Goal: Task Accomplishment & Management: Use online tool/utility

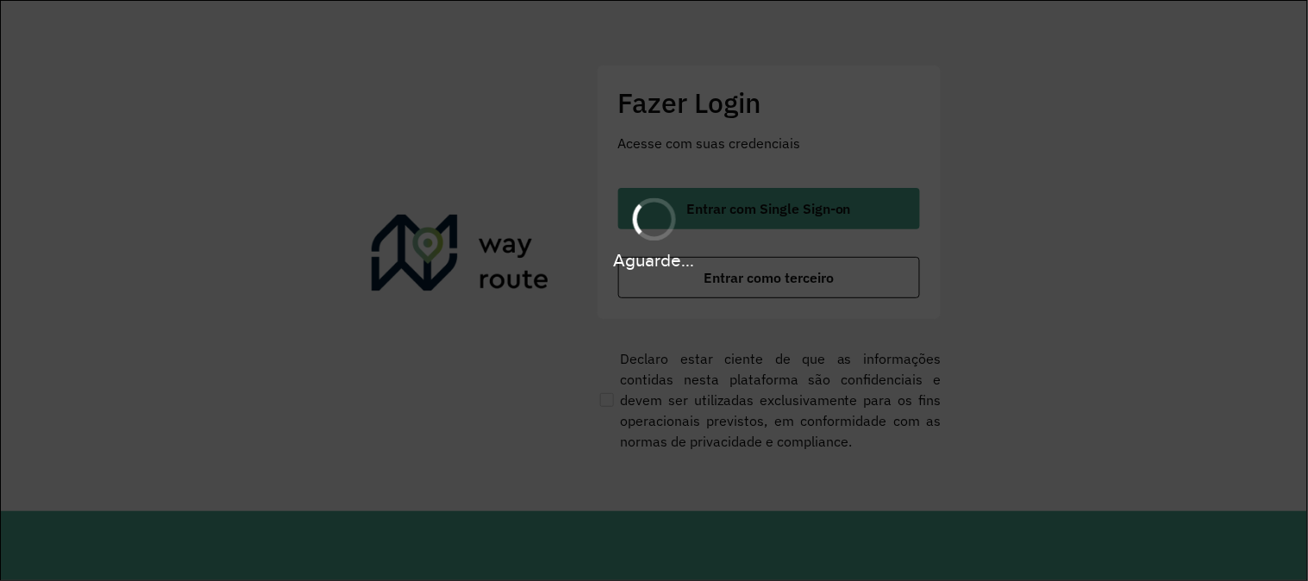
click at [711, 281] on div "Aguarde..." at bounding box center [654, 290] width 1308 height 581
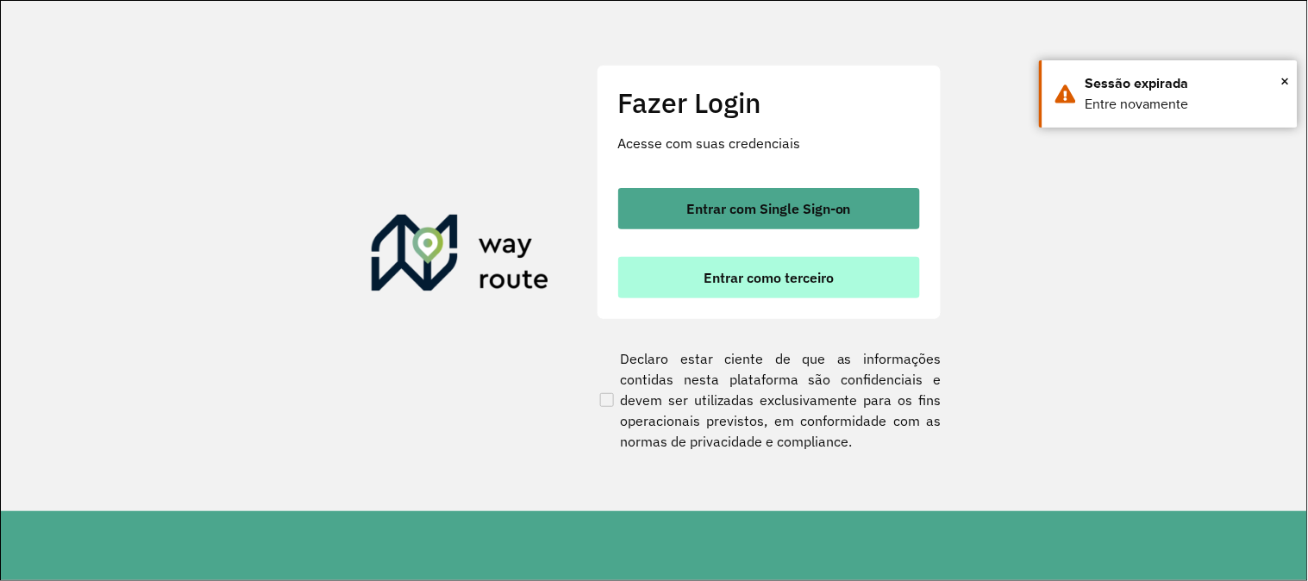
click at [716, 272] on span "Entrar como terceiro" at bounding box center [768, 278] width 130 height 14
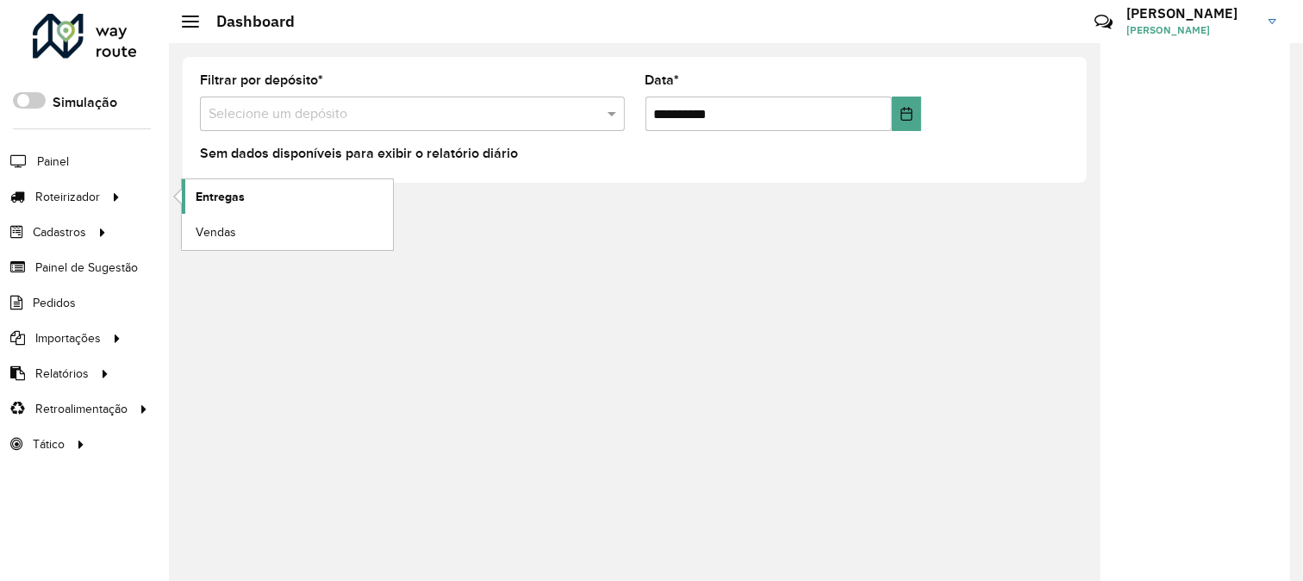
click at [211, 198] on span "Entregas" at bounding box center [220, 197] width 49 height 18
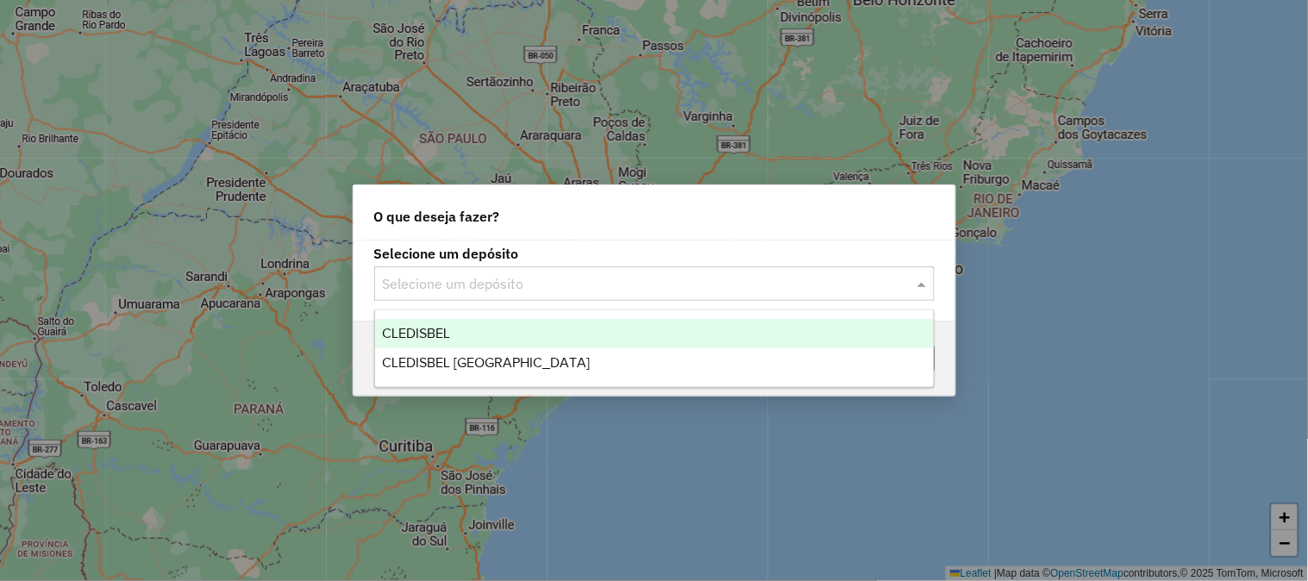
click at [553, 289] on input "text" at bounding box center [637, 284] width 509 height 21
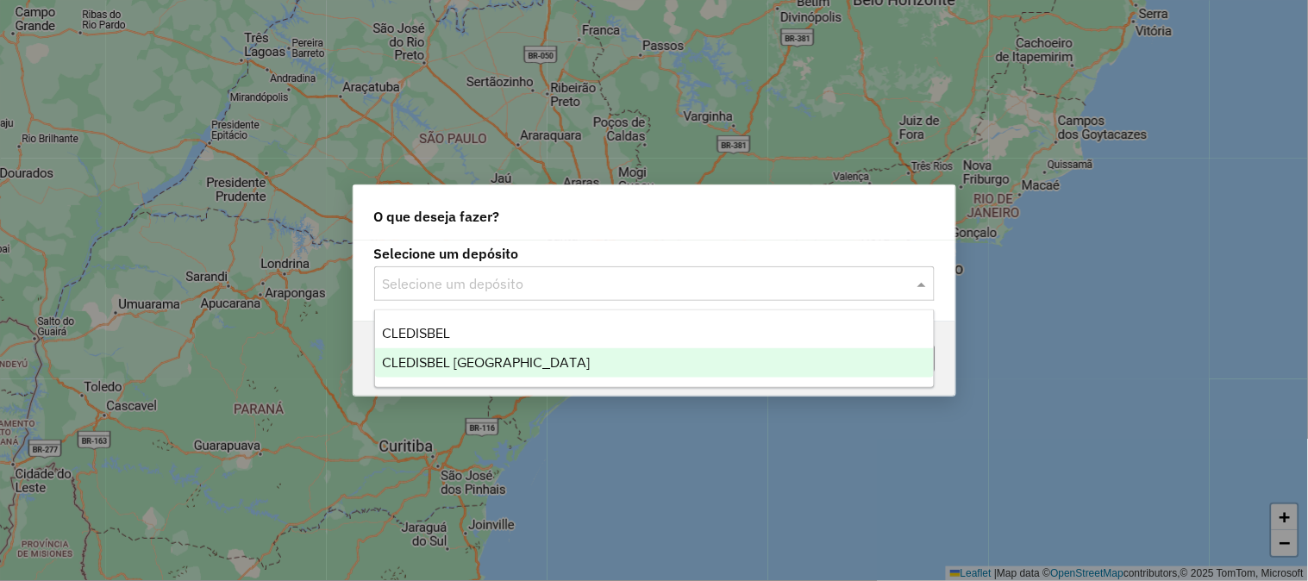
click at [516, 371] on div "CLEDISBEL PORTO CALVO" at bounding box center [654, 362] width 559 height 29
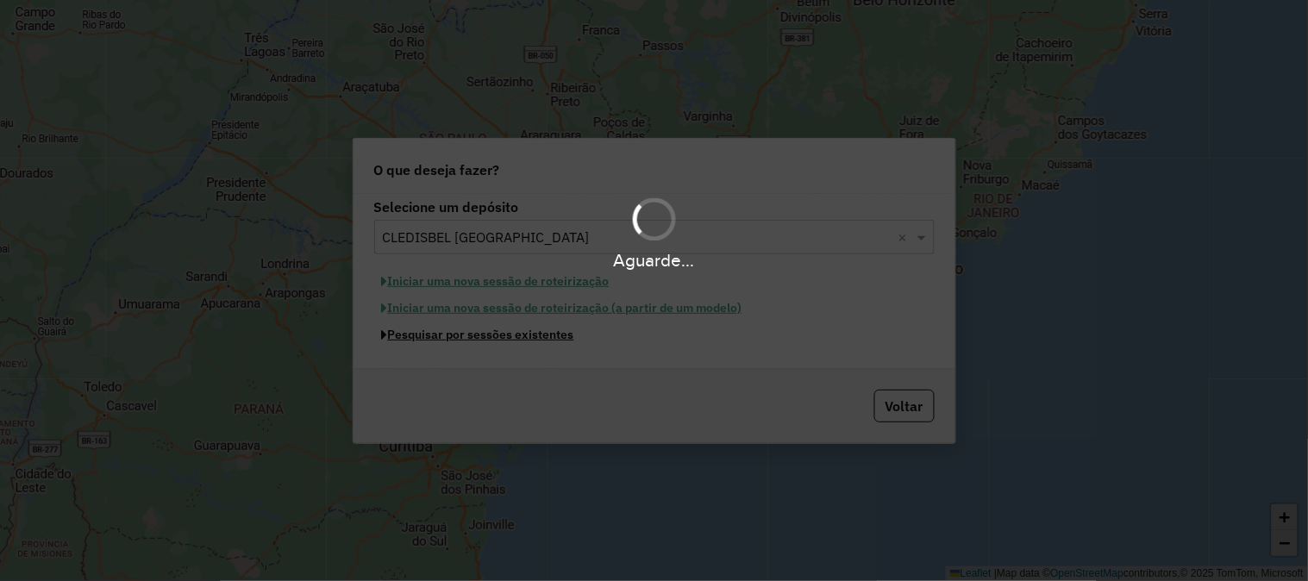
click at [522, 338] on button "Pesquisar por sessões existentes" at bounding box center [478, 335] width 208 height 27
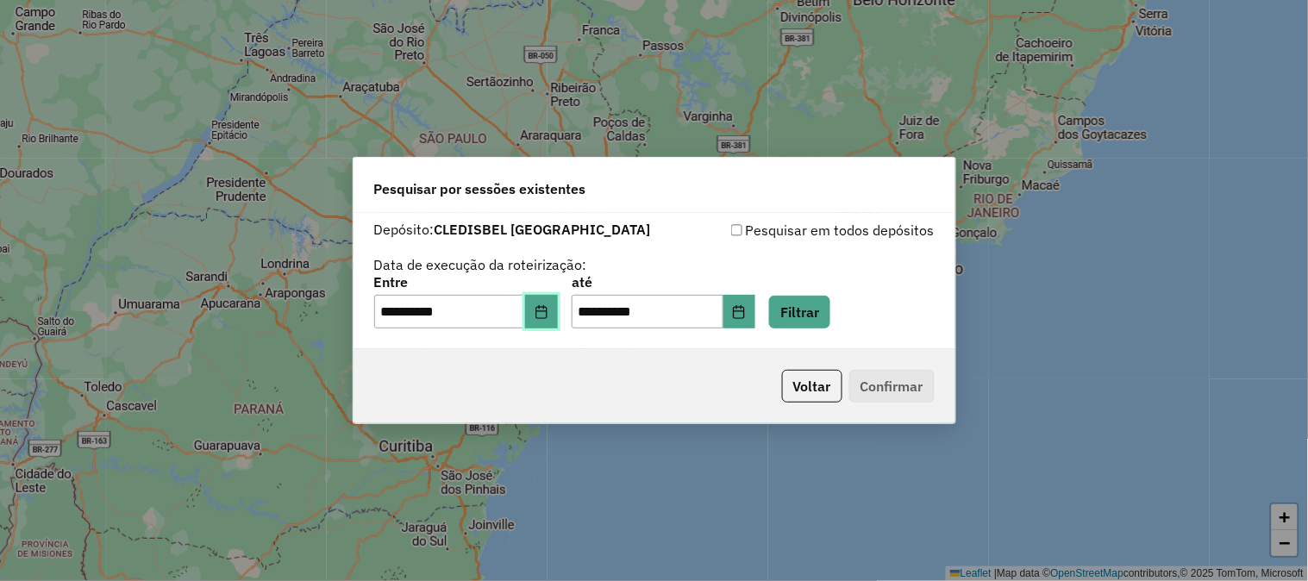
click at [548, 310] on icon "Choose Date" at bounding box center [541, 312] width 14 height 14
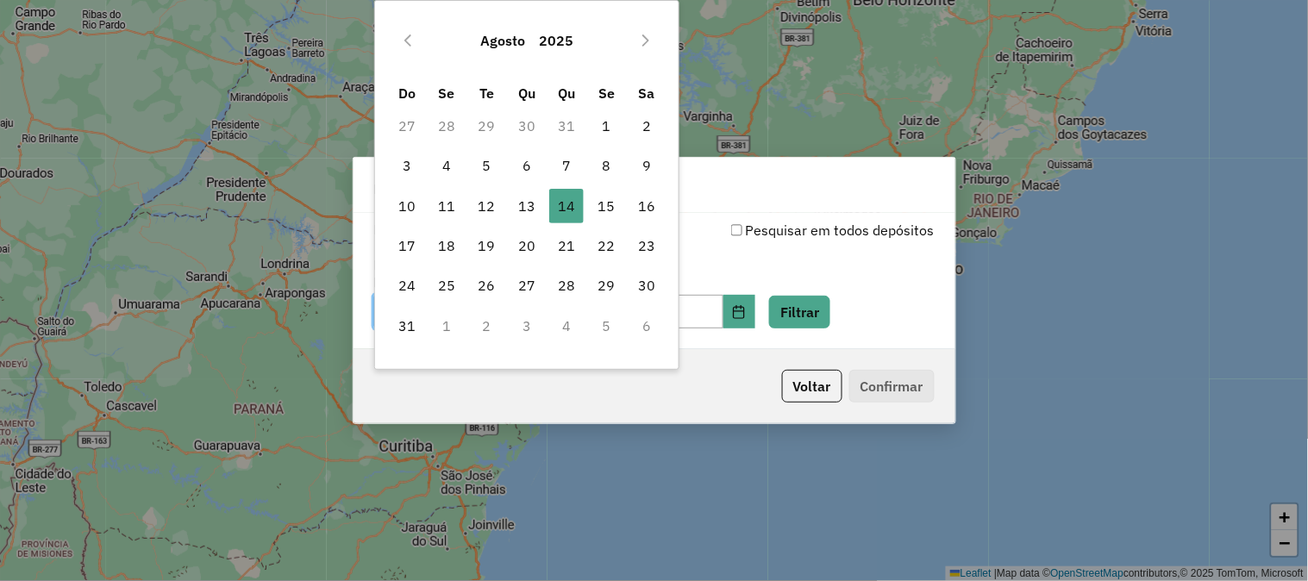
drag, startPoint x: 598, startPoint y: 204, endPoint x: 694, endPoint y: 243, distance: 103.3
click at [599, 204] on span "15" at bounding box center [607, 206] width 34 height 34
type input "**********"
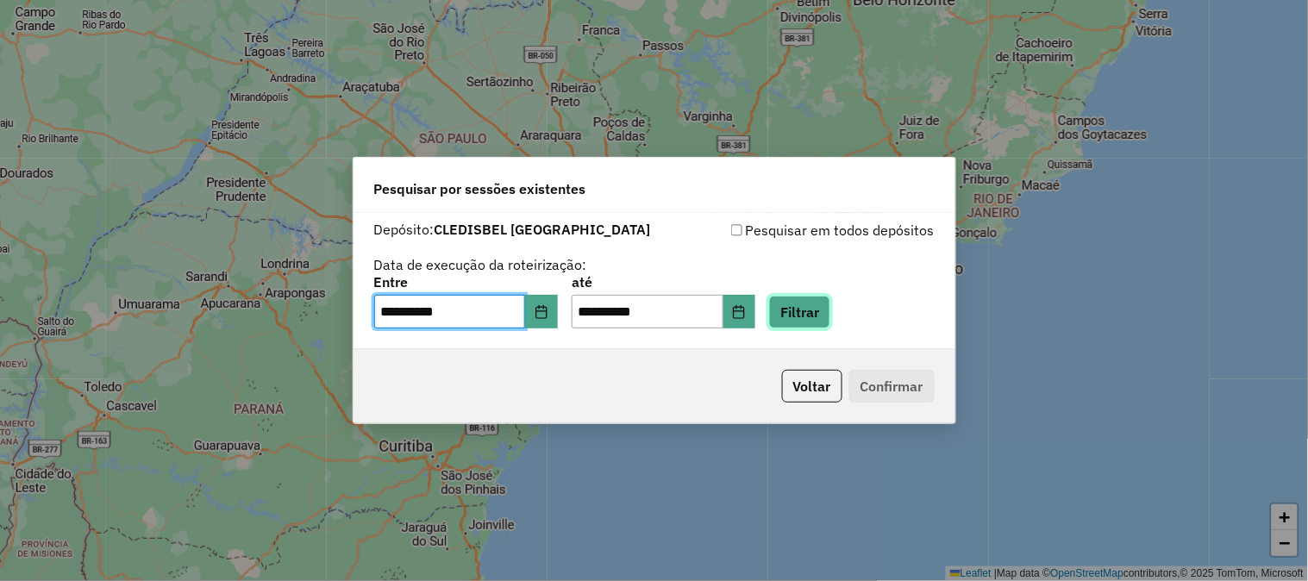
click at [830, 313] on button "Filtrar" at bounding box center [799, 312] width 61 height 33
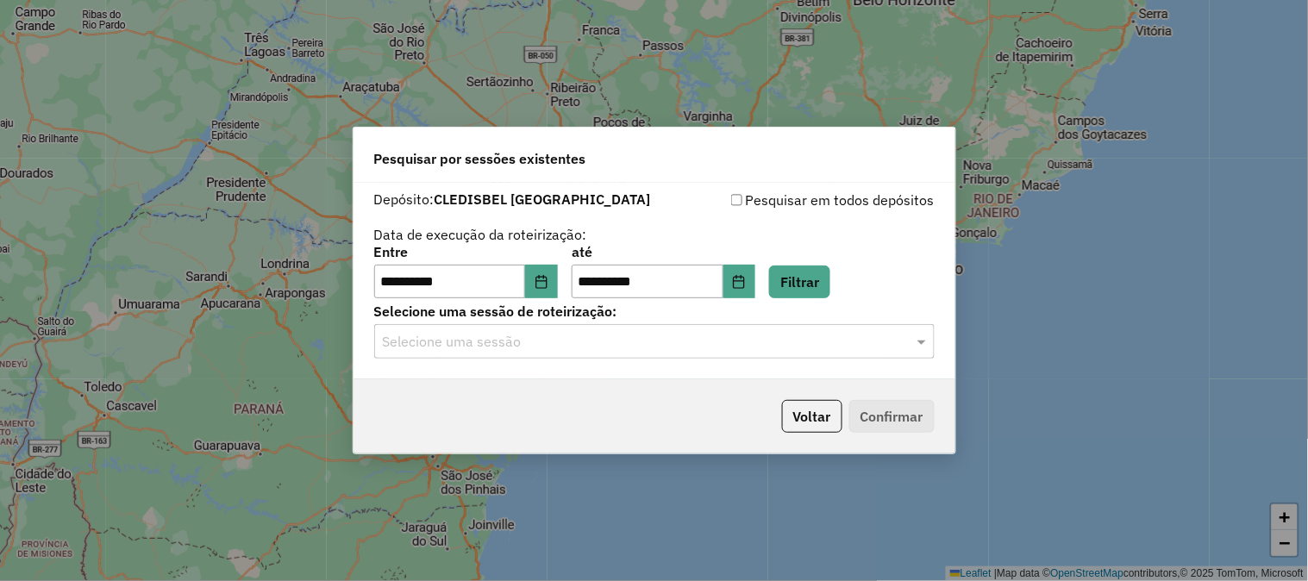
click at [487, 341] on hb-app "**********" at bounding box center [654, 290] width 1308 height 581
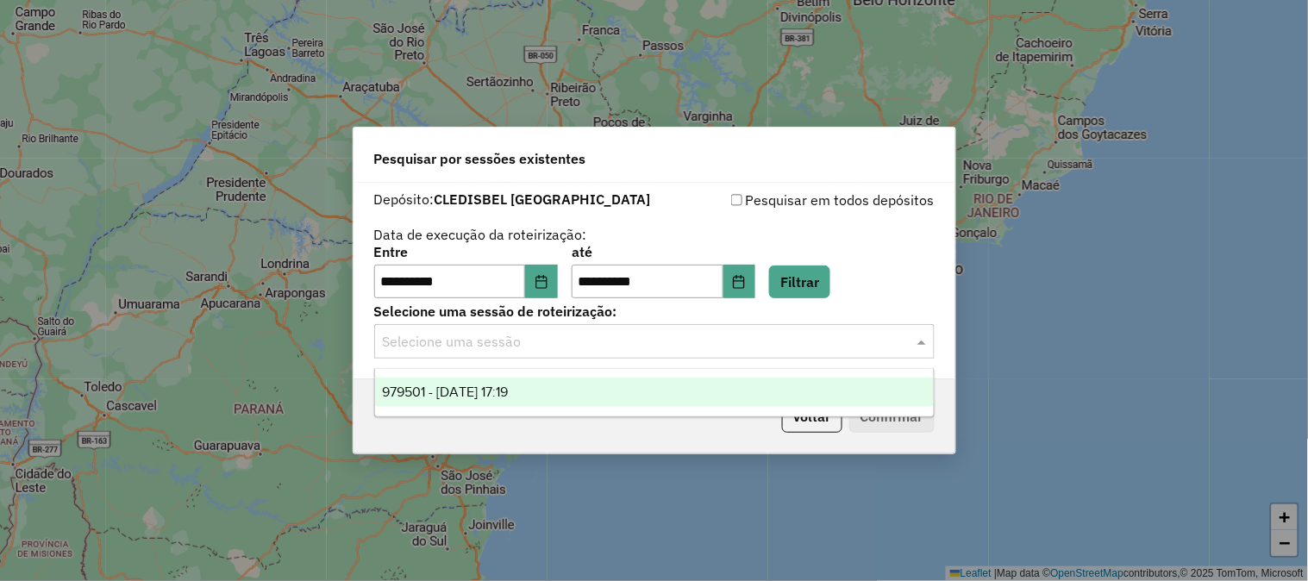
click at [534, 347] on input "text" at bounding box center [637, 342] width 509 height 21
click at [556, 386] on div "979501 - 15/08/2025 17:19" at bounding box center [654, 392] width 559 height 29
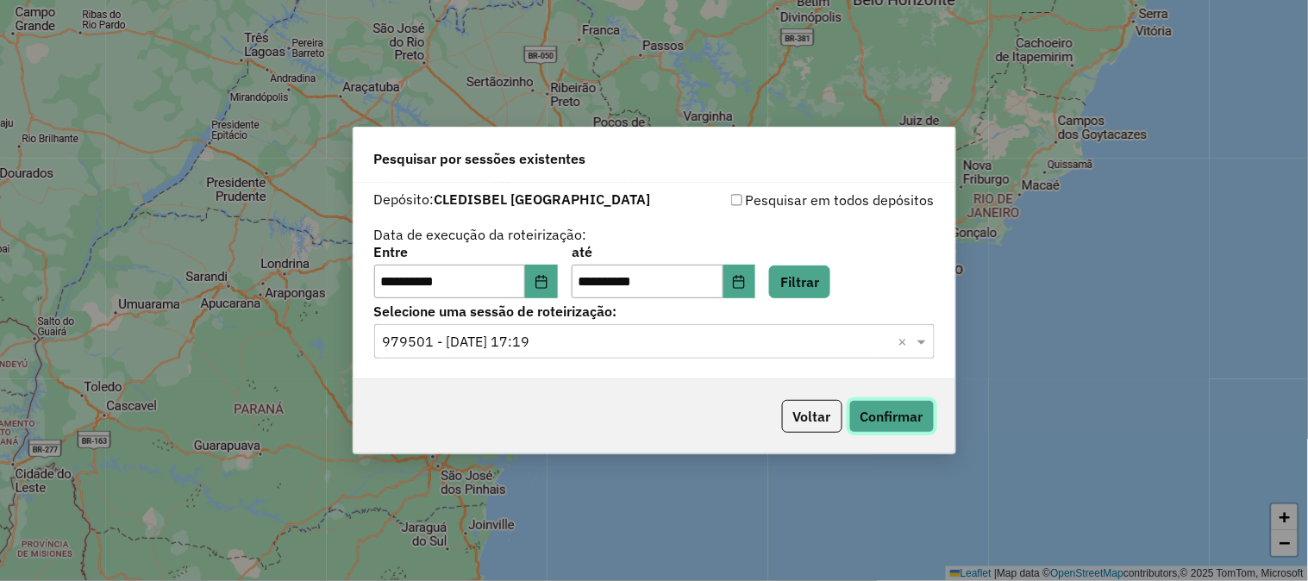
click at [867, 406] on button "Confirmar" at bounding box center [891, 416] width 85 height 33
click at [833, 428] on button "Voltar" at bounding box center [812, 416] width 60 height 33
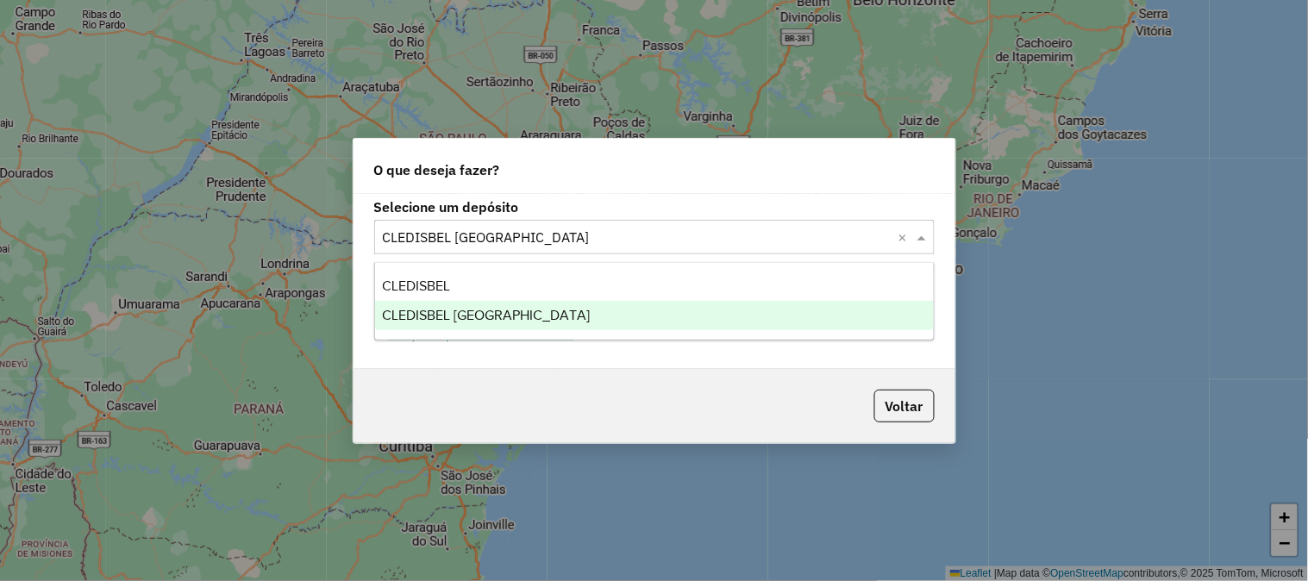
click at [629, 231] on input "text" at bounding box center [637, 238] width 509 height 21
click at [598, 270] on ng-dropdown-panel "CLEDISBEL CLEDISBEL PORTO CALVO" at bounding box center [654, 301] width 560 height 78
click at [621, 281] on div "CLEDISBEL" at bounding box center [654, 286] width 559 height 29
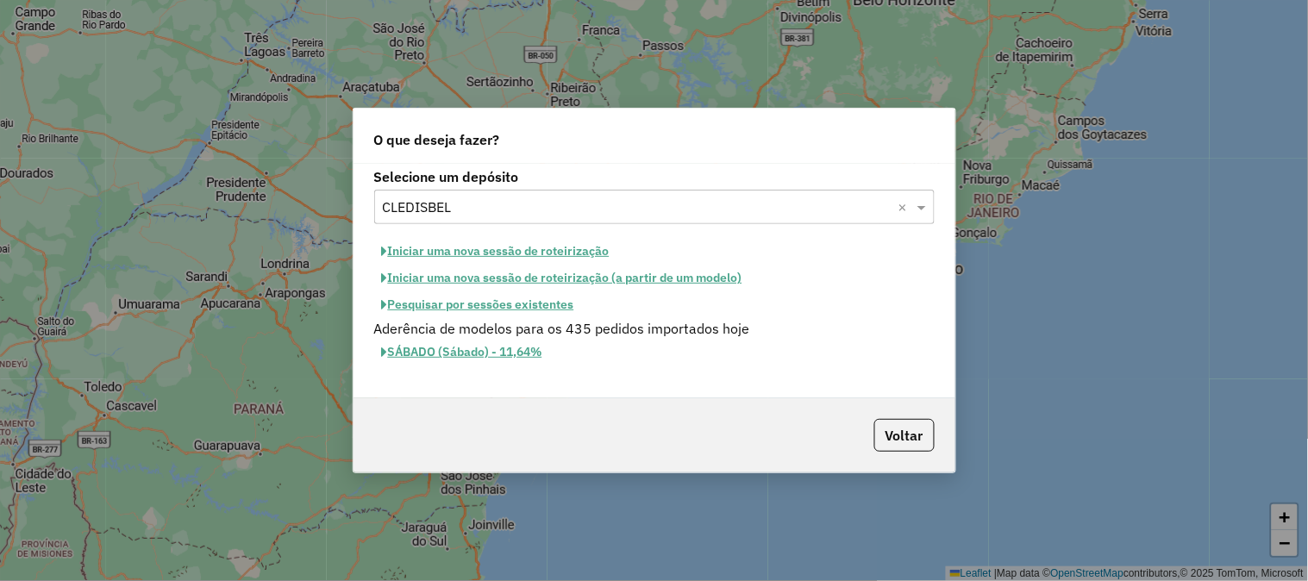
click at [549, 308] on button "Pesquisar por sessões existentes" at bounding box center [478, 304] width 208 height 27
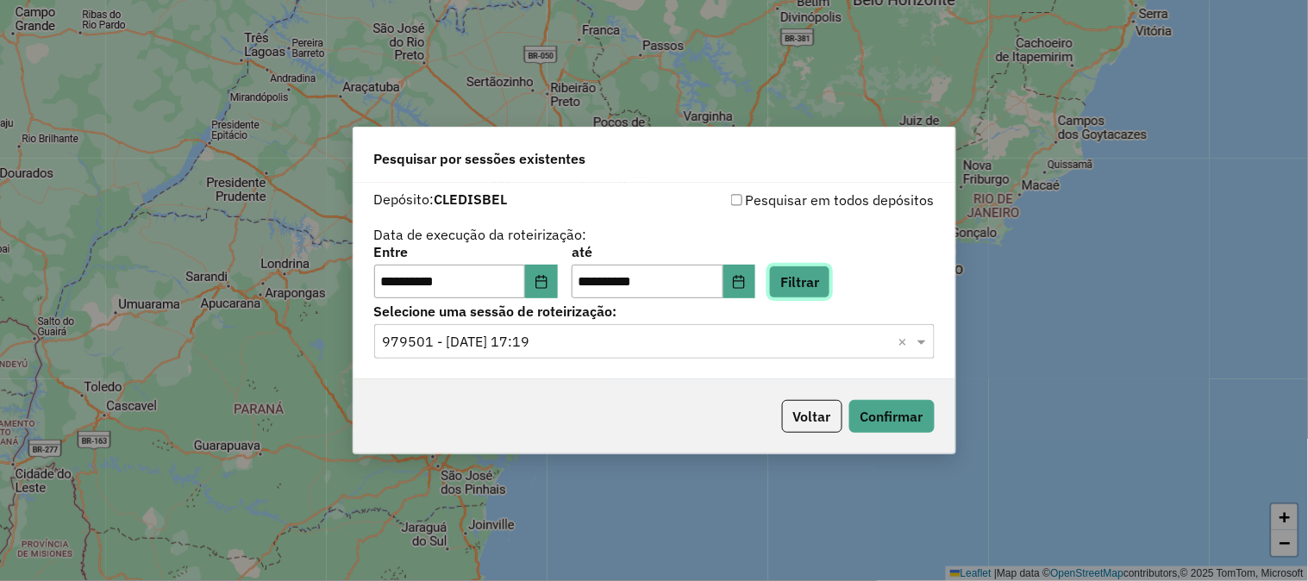
click at [830, 285] on button "Filtrar" at bounding box center [799, 282] width 61 height 33
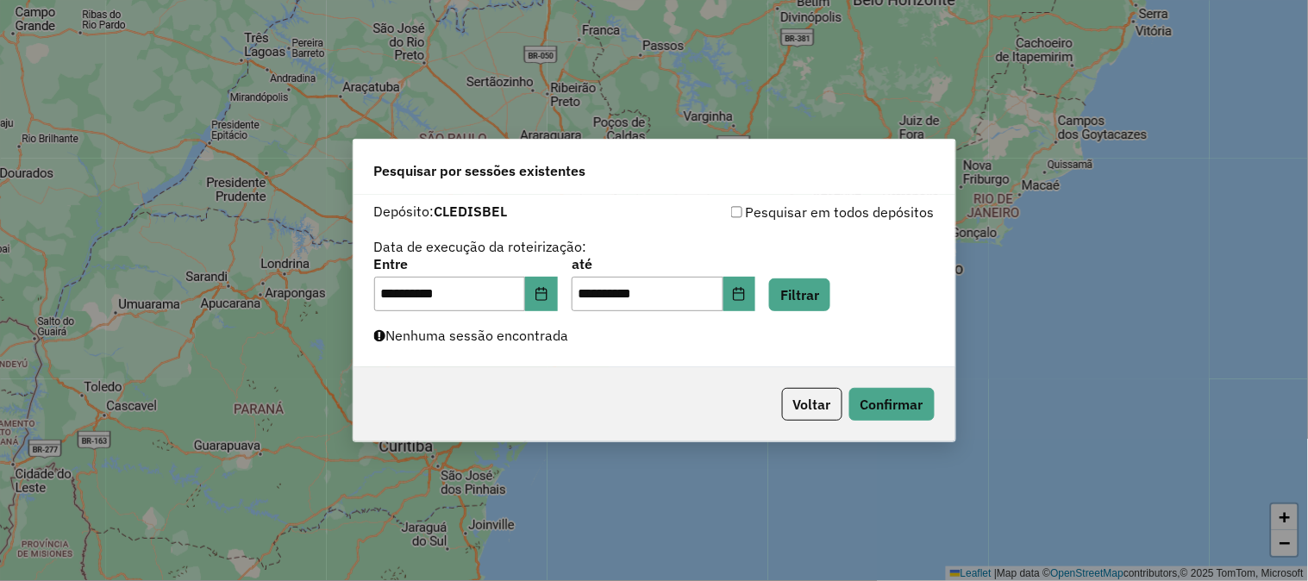
click at [545, 342] on label "Nenhuma sessão encontrada" at bounding box center [471, 335] width 195 height 21
click at [828, 296] on button "Filtrar" at bounding box center [799, 294] width 61 height 33
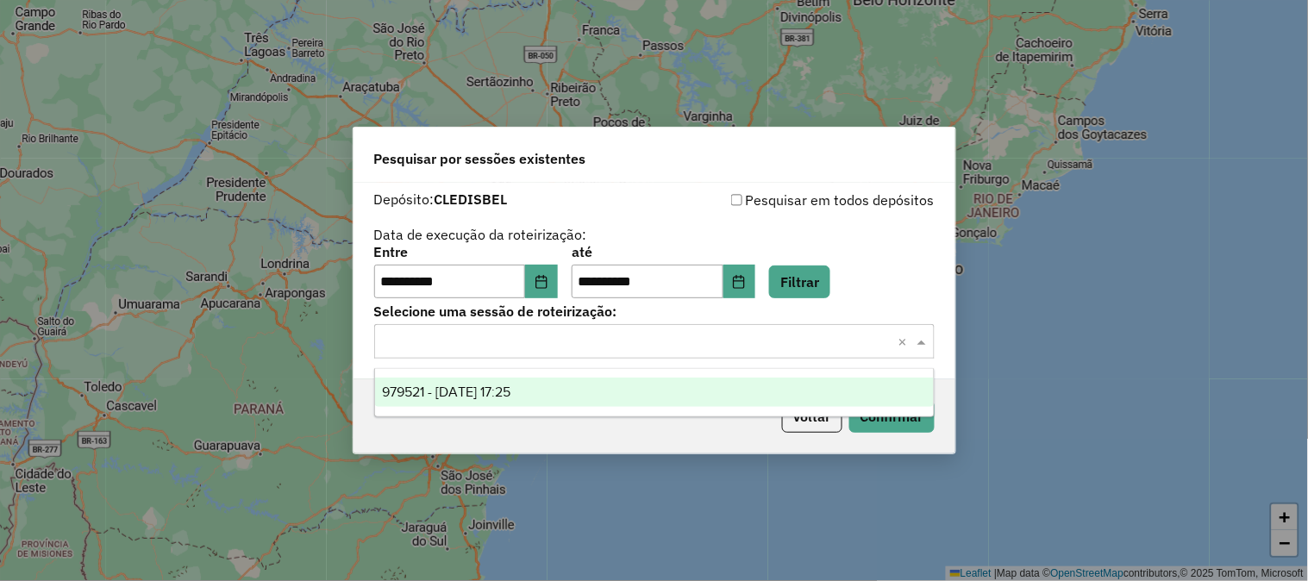
click at [520, 342] on input "text" at bounding box center [637, 342] width 509 height 21
click at [510, 384] on span "979521 - 15/08/2025 17:25" at bounding box center [446, 391] width 128 height 15
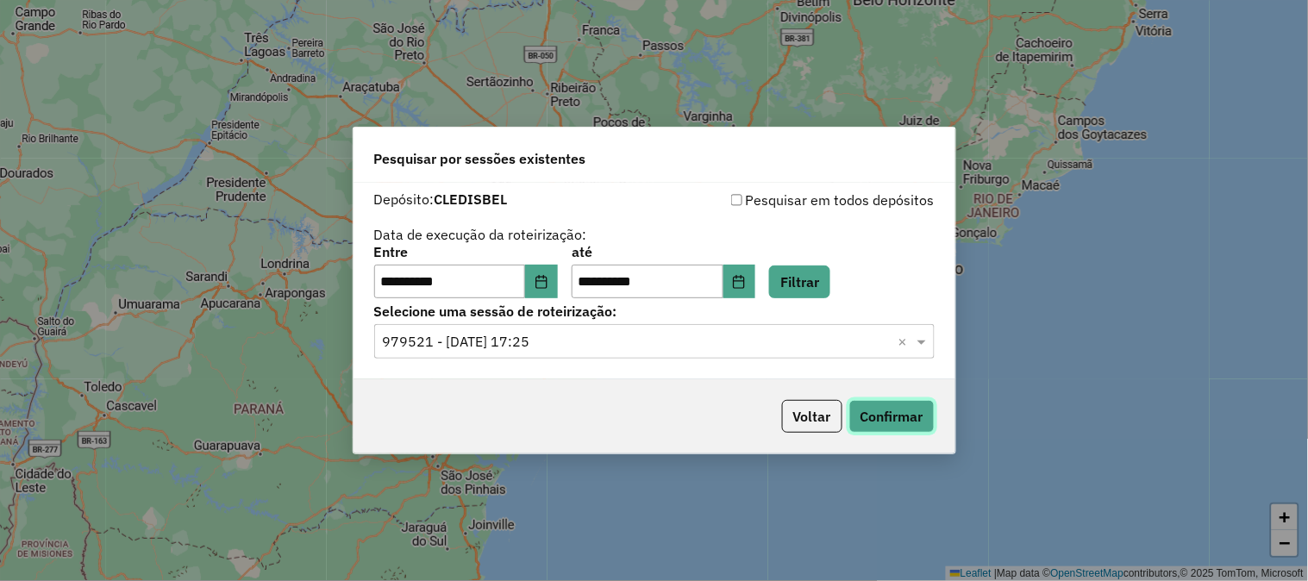
click at [882, 415] on button "Confirmar" at bounding box center [891, 416] width 85 height 33
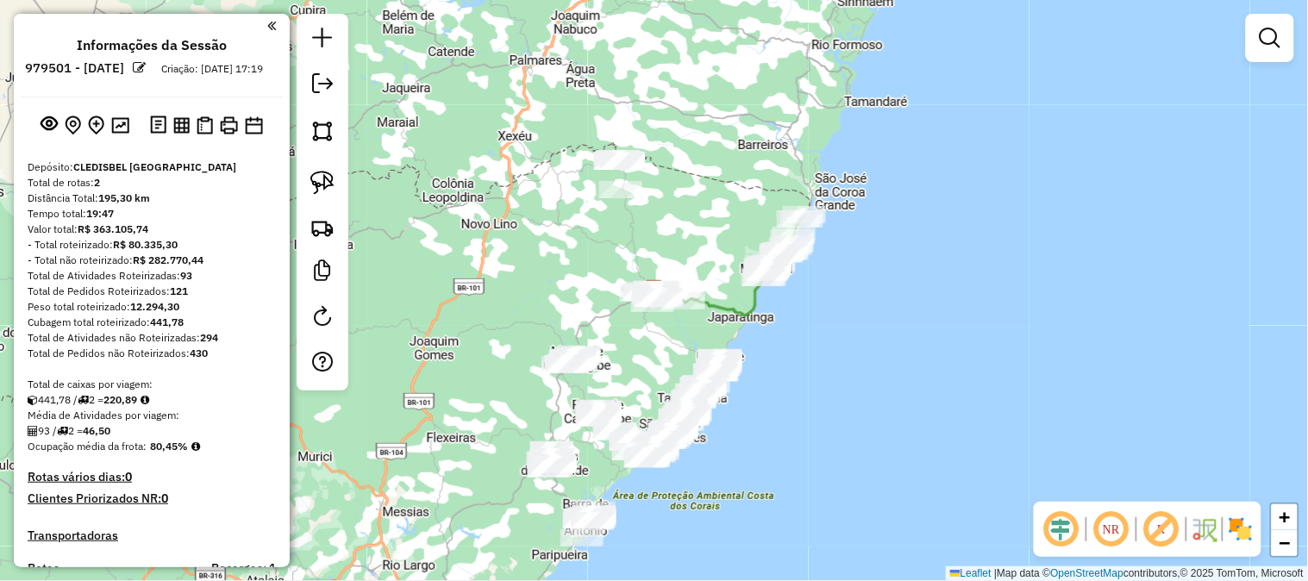
click at [523, 285] on div "Janela de atendimento Grade de atendimento Capacidade Transportadoras Veículos …" at bounding box center [654, 290] width 1308 height 581
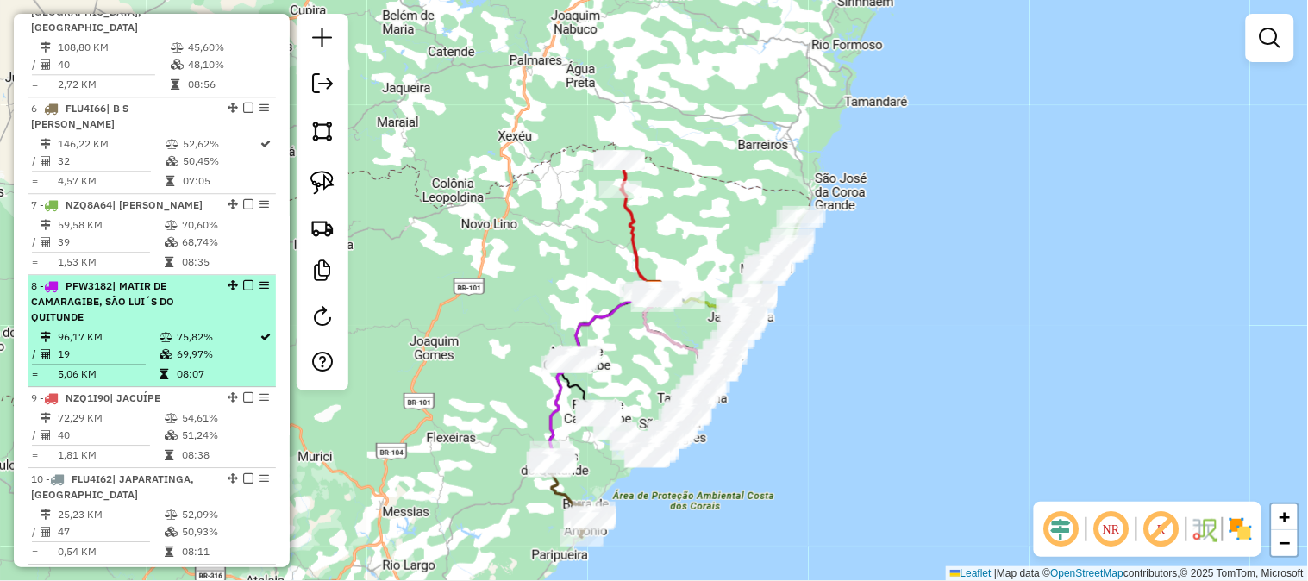
scroll to position [1160, 0]
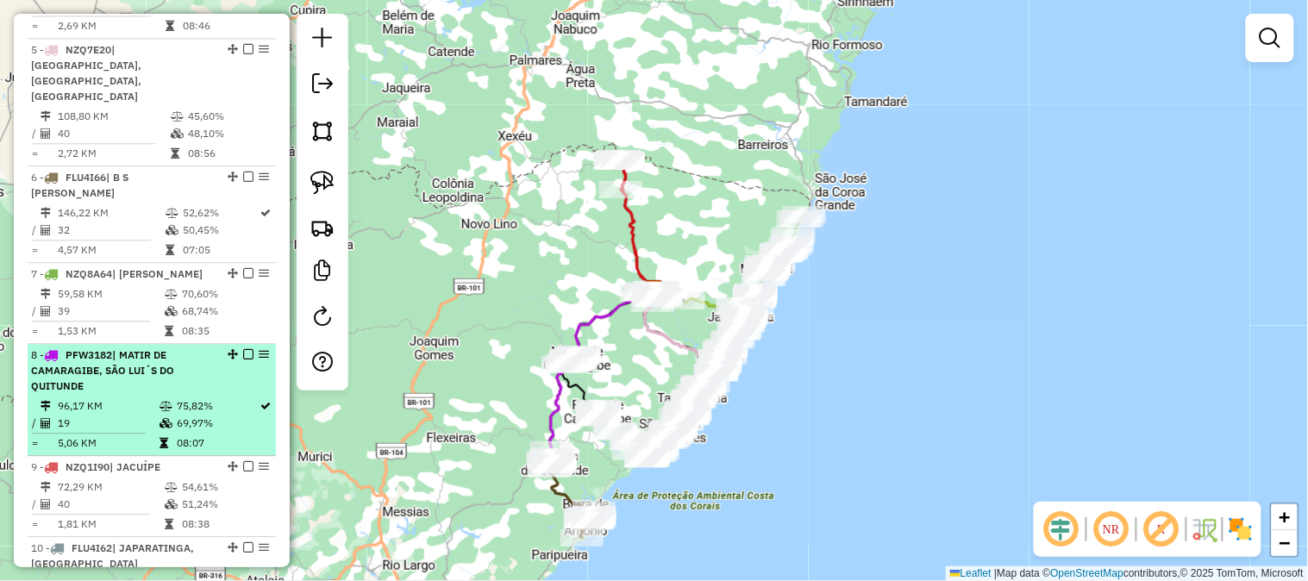
scroll to position [1160, 0]
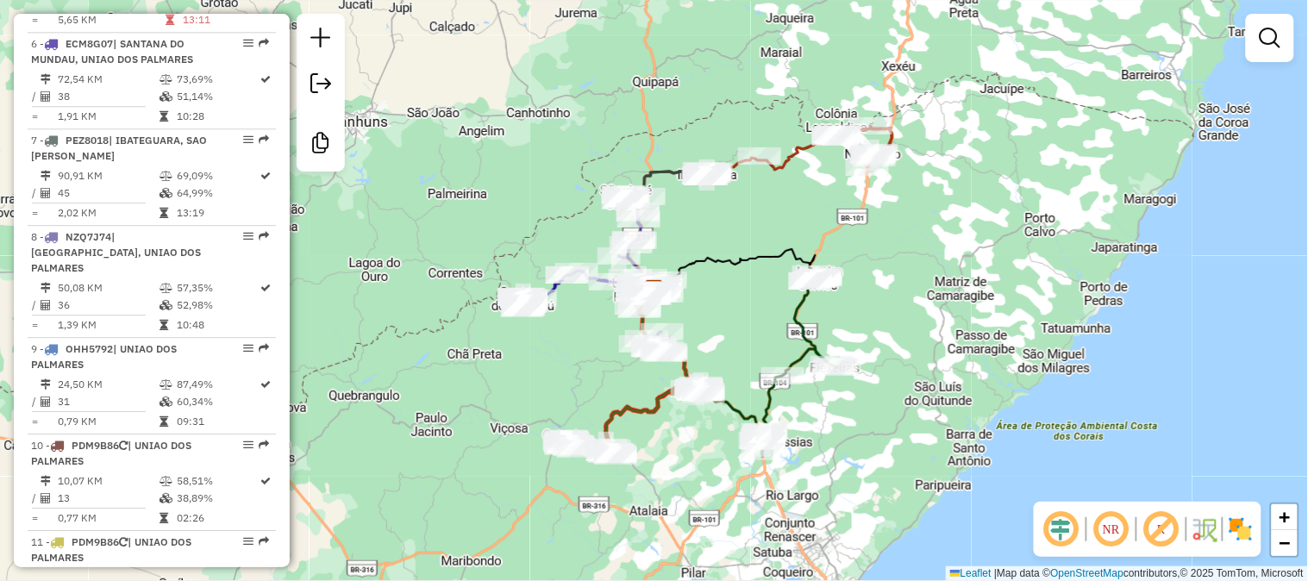
scroll to position [1509, 0]
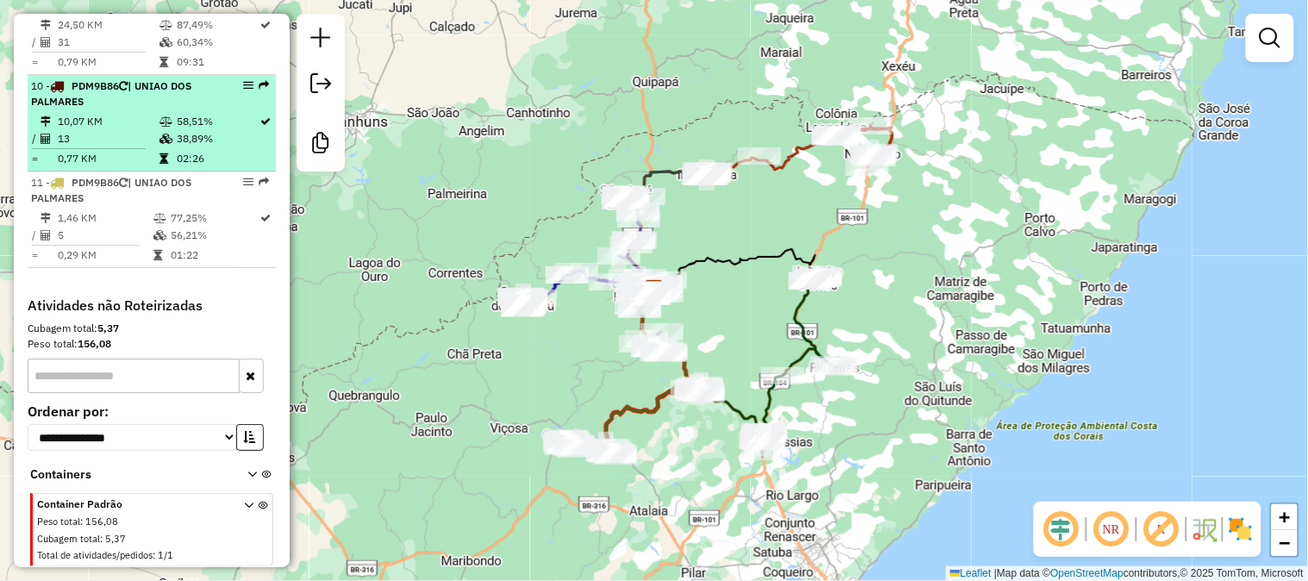
click at [173, 105] on div "10 - PDM9B86 | UNIAO DOS PALMARES" at bounding box center [122, 93] width 183 height 31
select select "**********"
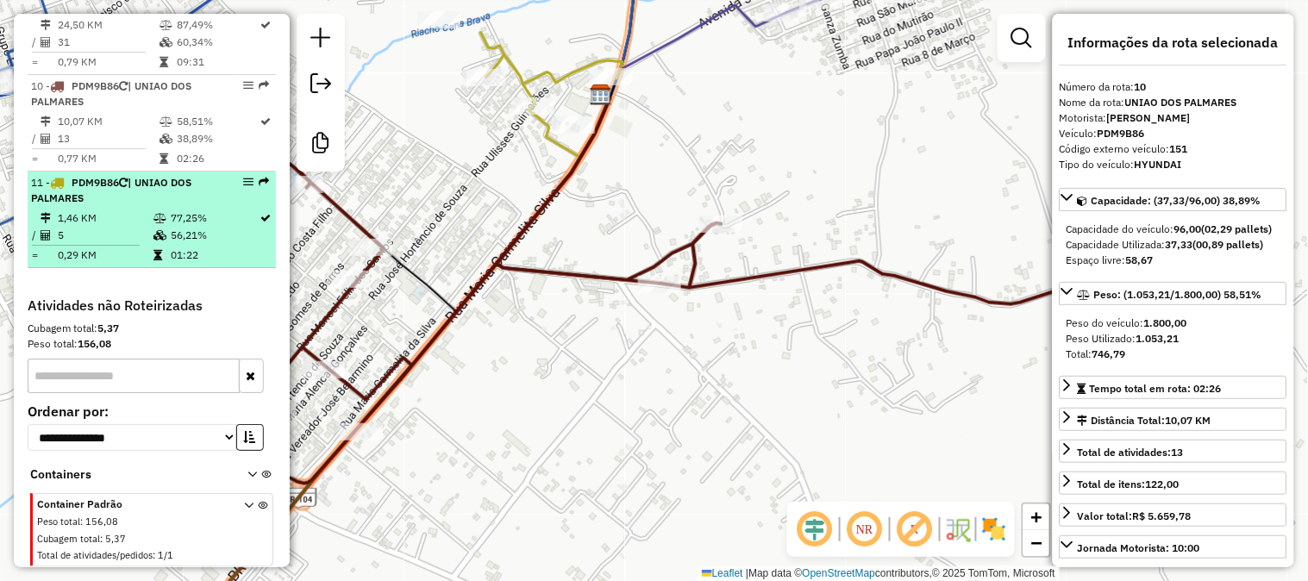
click at [185, 198] on div "11 - PDM9B86 | UNIAO DOS PALMARES" at bounding box center [122, 190] width 183 height 31
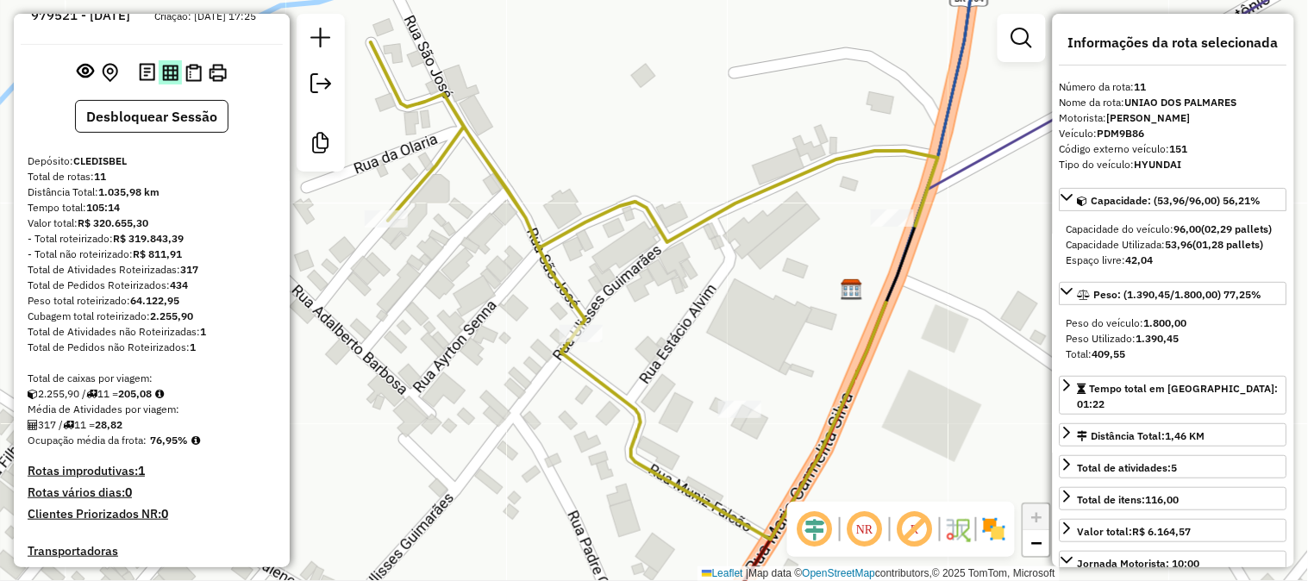
scroll to position [0, 0]
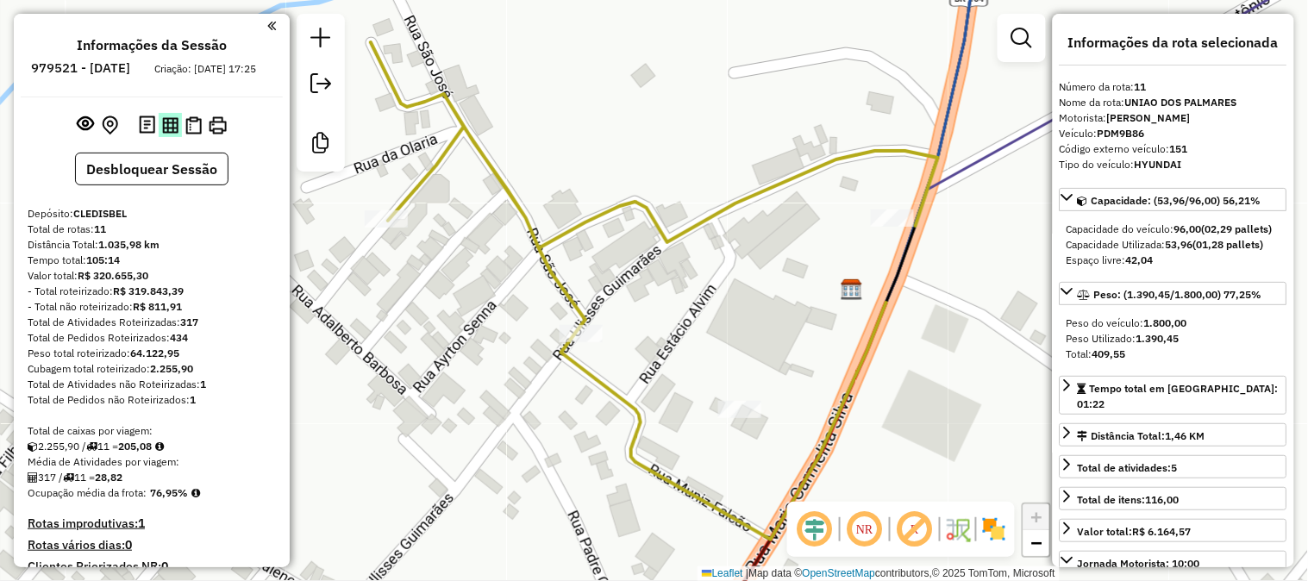
click at [170, 134] on img at bounding box center [170, 125] width 16 height 16
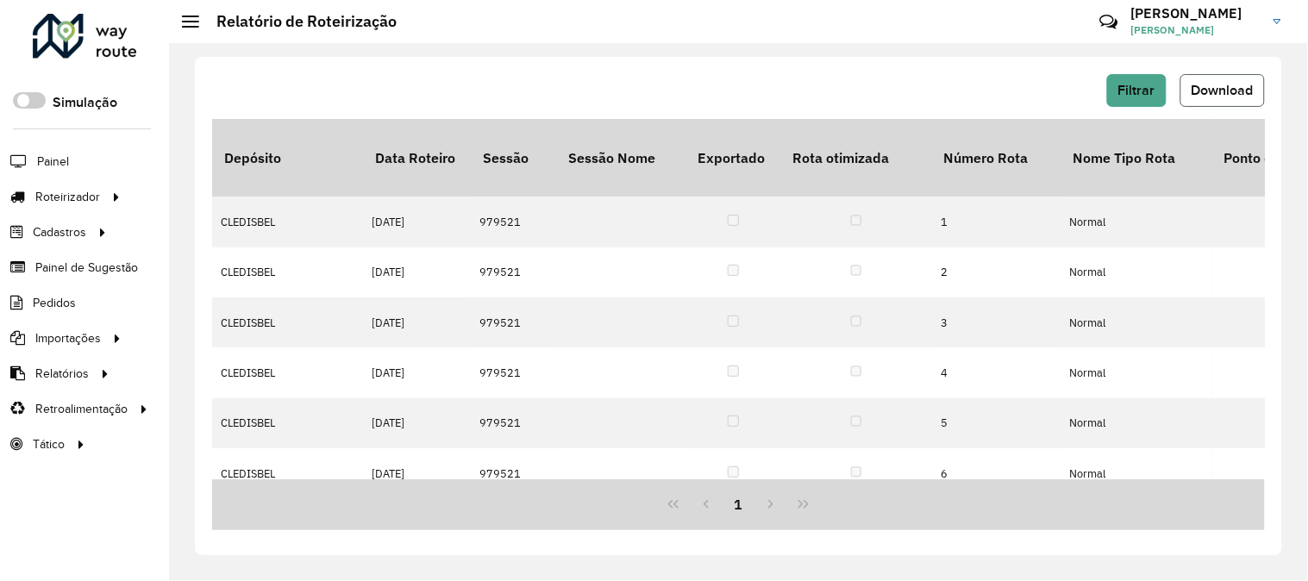
click at [1224, 87] on button "Download" at bounding box center [1222, 90] width 84 height 33
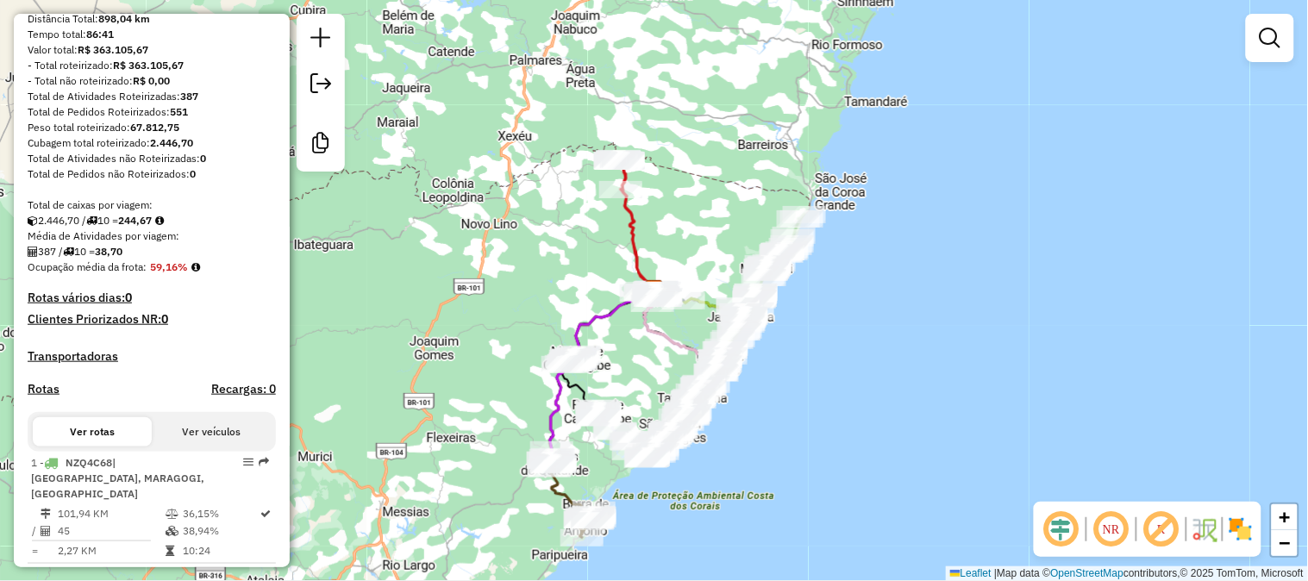
scroll to position [383, 0]
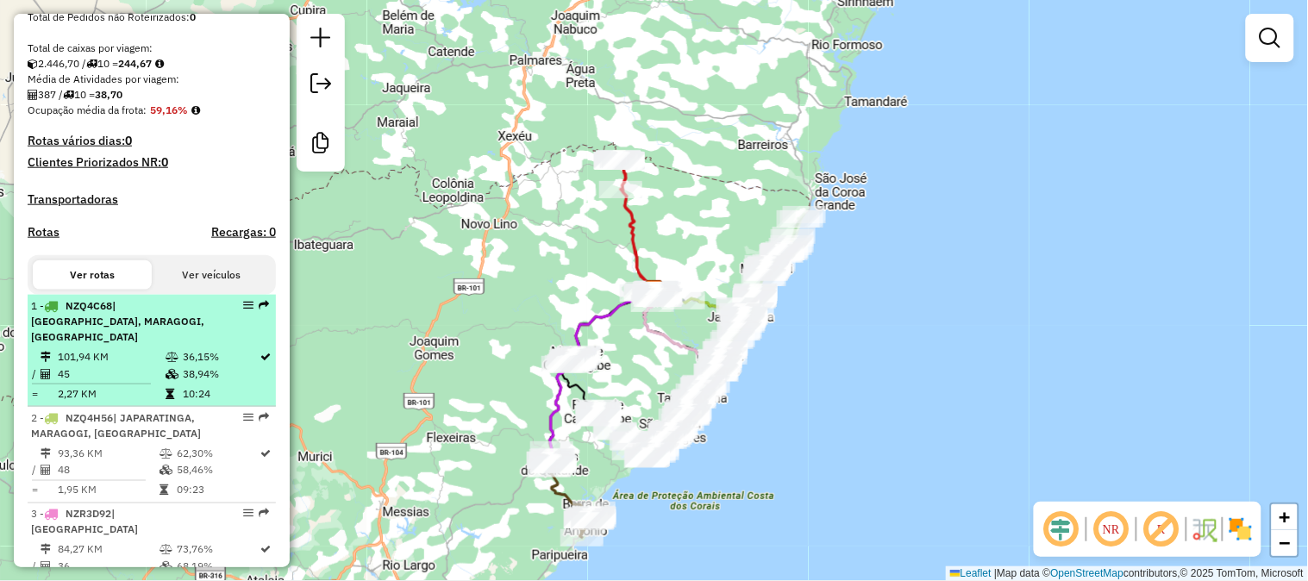
click at [188, 319] on span "| [GEOGRAPHIC_DATA], MARAGOGI, [GEOGRAPHIC_DATA]" at bounding box center [117, 321] width 173 height 44
select select "**********"
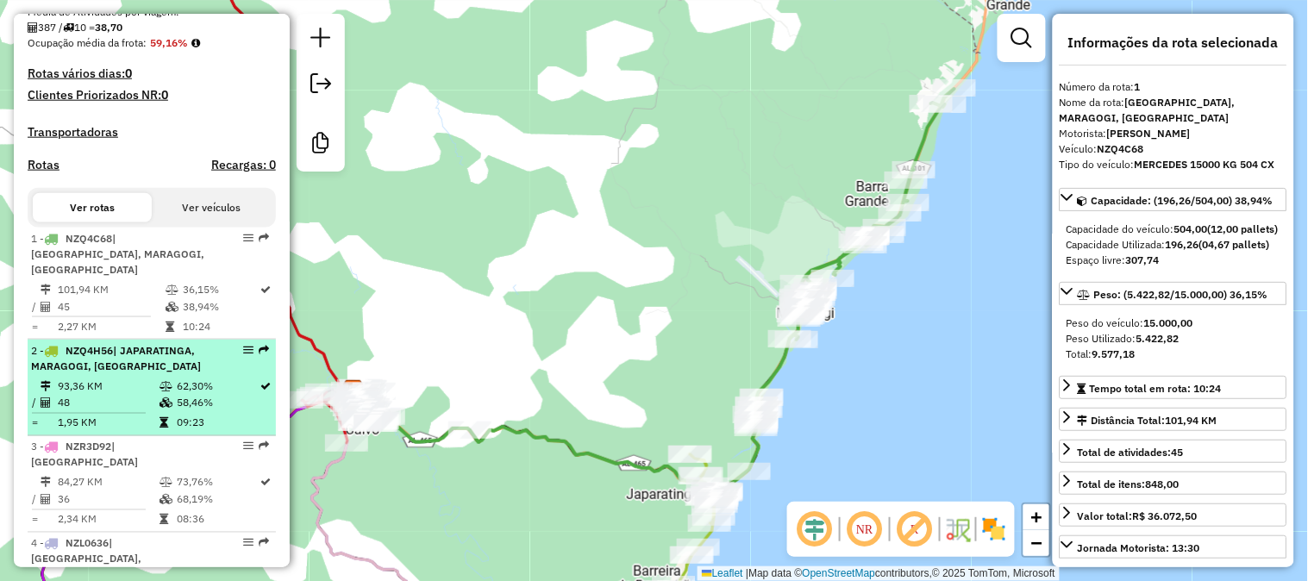
scroll to position [574, 0]
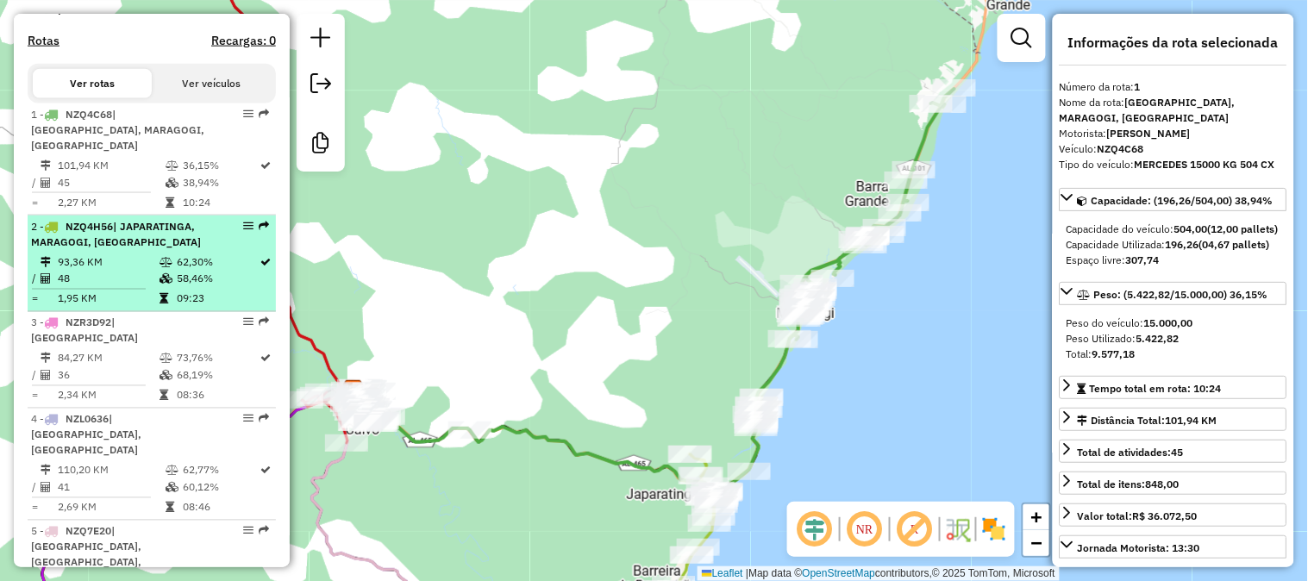
click at [183, 254] on td "62,30%" at bounding box center [218, 261] width 84 height 17
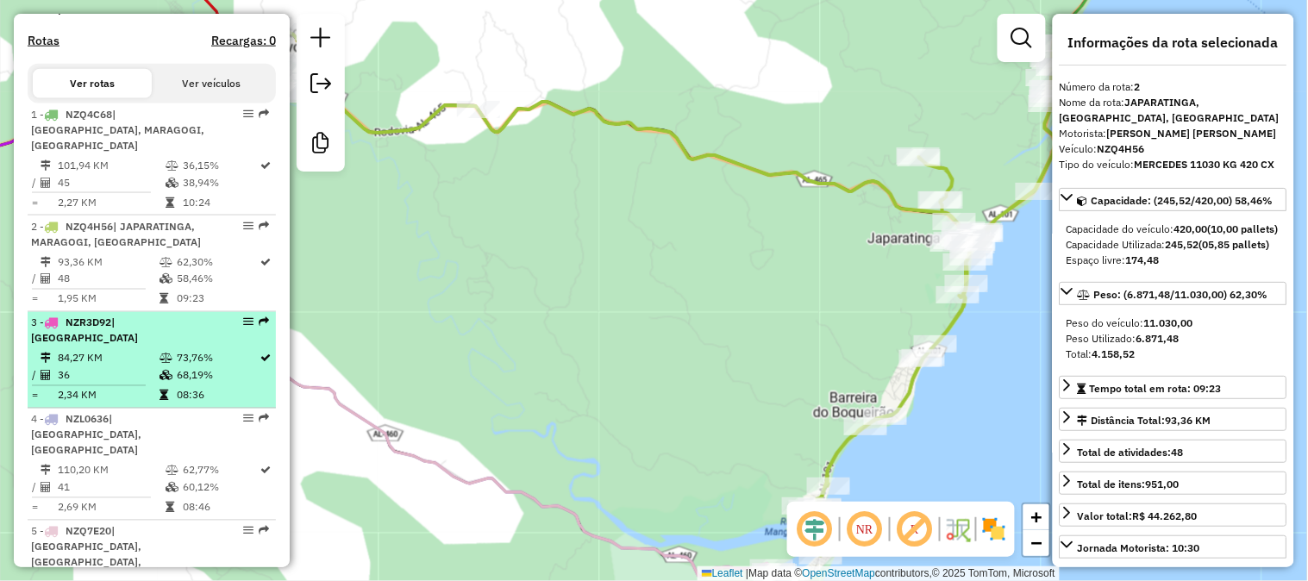
click at [178, 334] on div "3 - NZR3D92 | [GEOGRAPHIC_DATA]" at bounding box center [122, 331] width 183 height 31
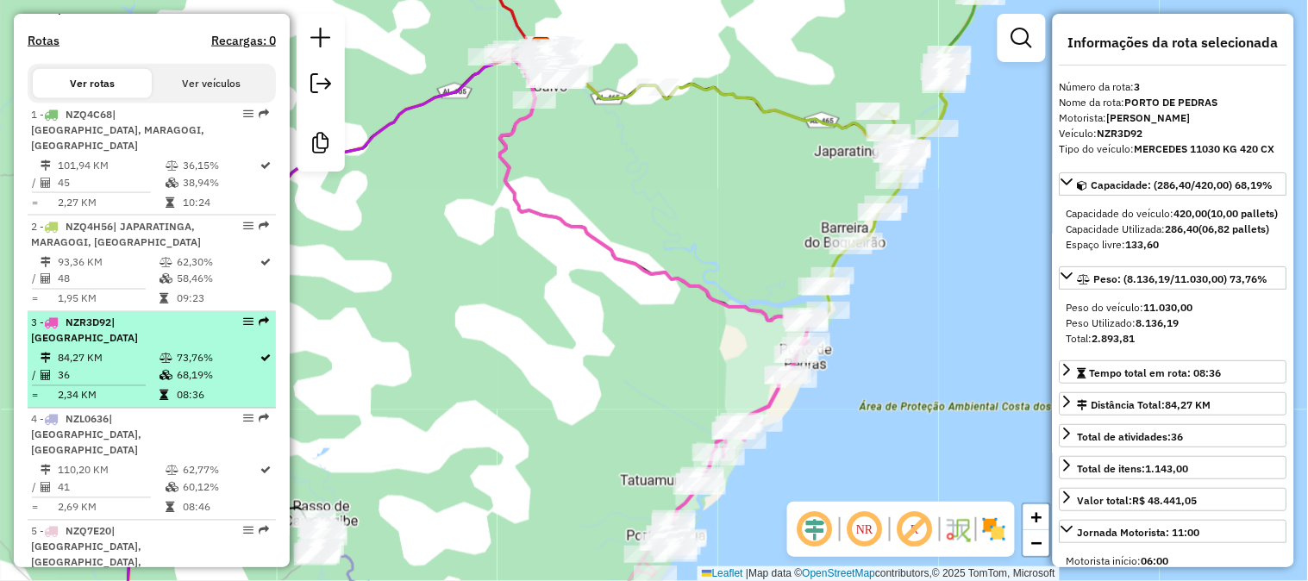
scroll to position [670, 0]
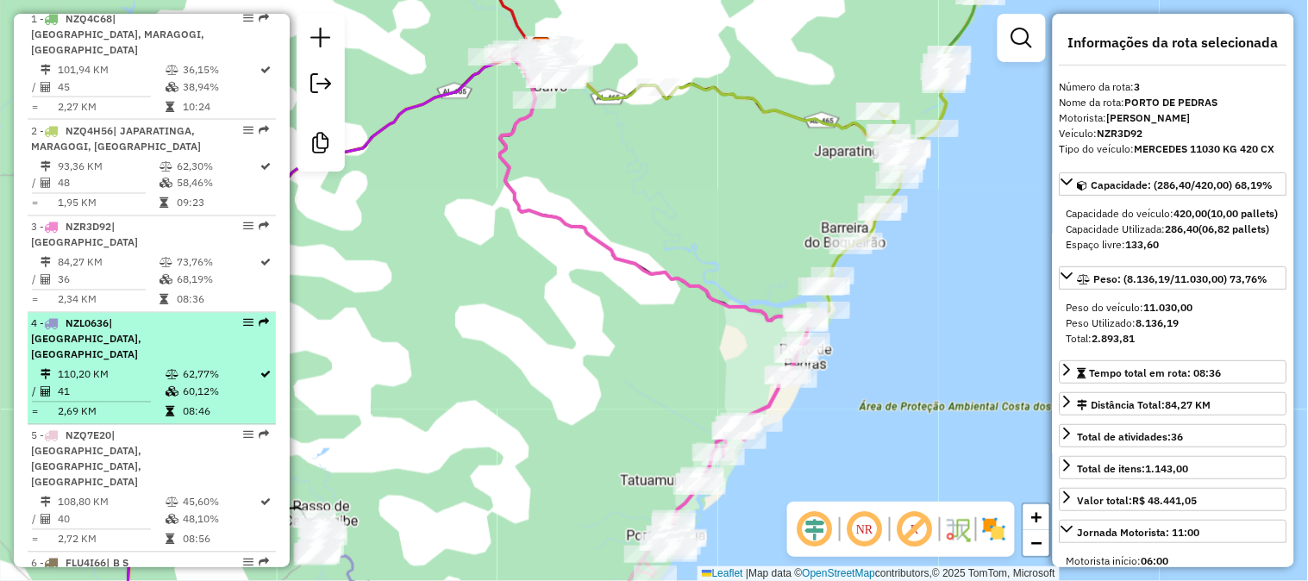
click at [178, 331] on div "4 - NZL0636 | [GEOGRAPHIC_DATA], [GEOGRAPHIC_DATA]" at bounding box center [122, 339] width 183 height 47
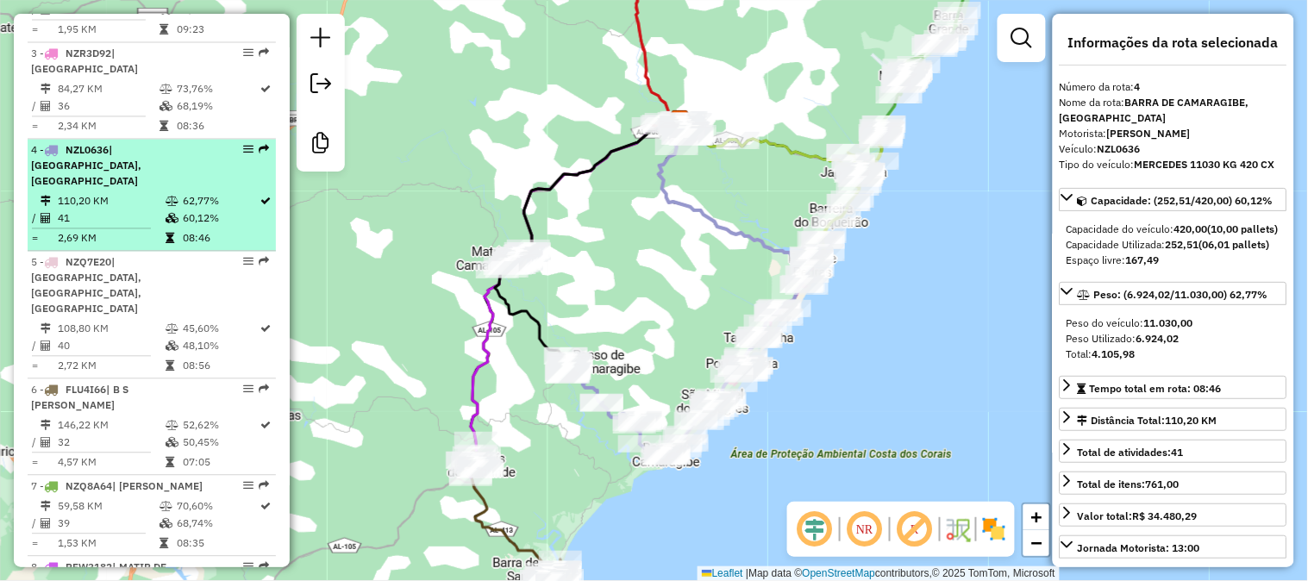
scroll to position [862, 0]
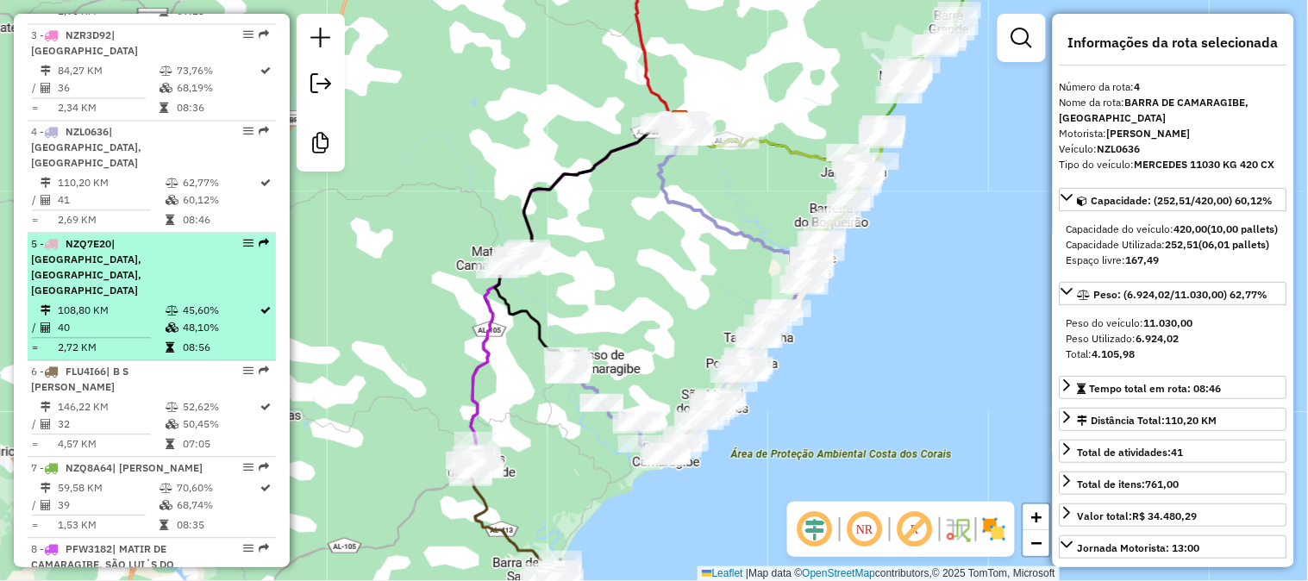
click at [141, 262] on span "| [GEOGRAPHIC_DATA], [GEOGRAPHIC_DATA], [GEOGRAPHIC_DATA]" at bounding box center [86, 266] width 110 height 59
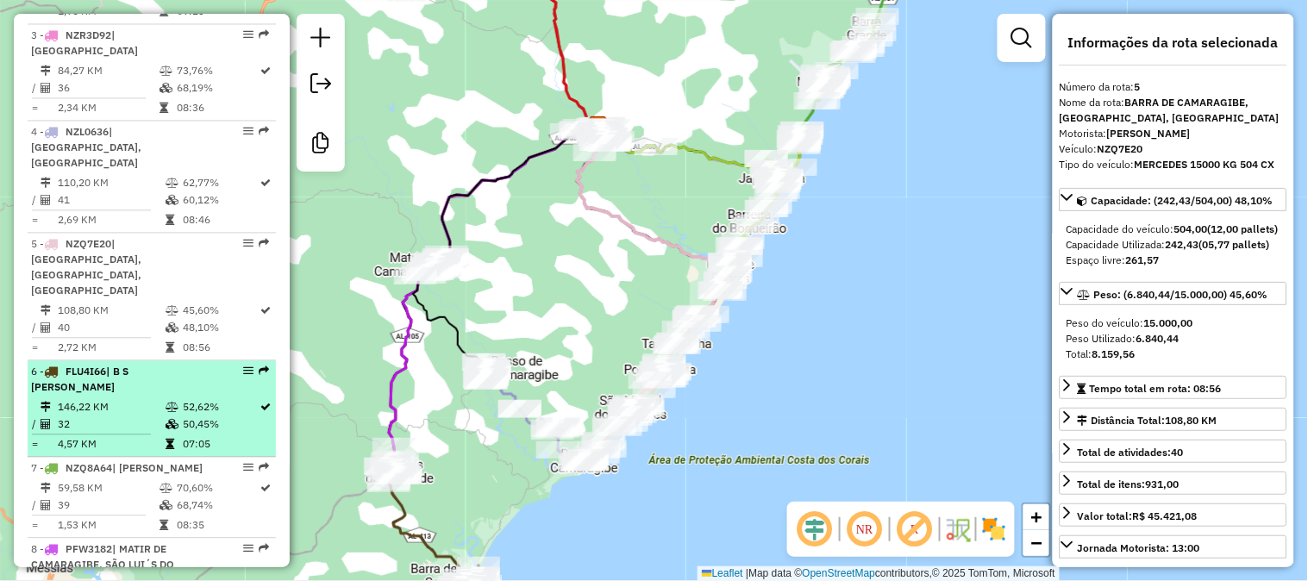
click at [128, 365] on span "| B S [PERSON_NAME]" at bounding box center [79, 379] width 97 height 28
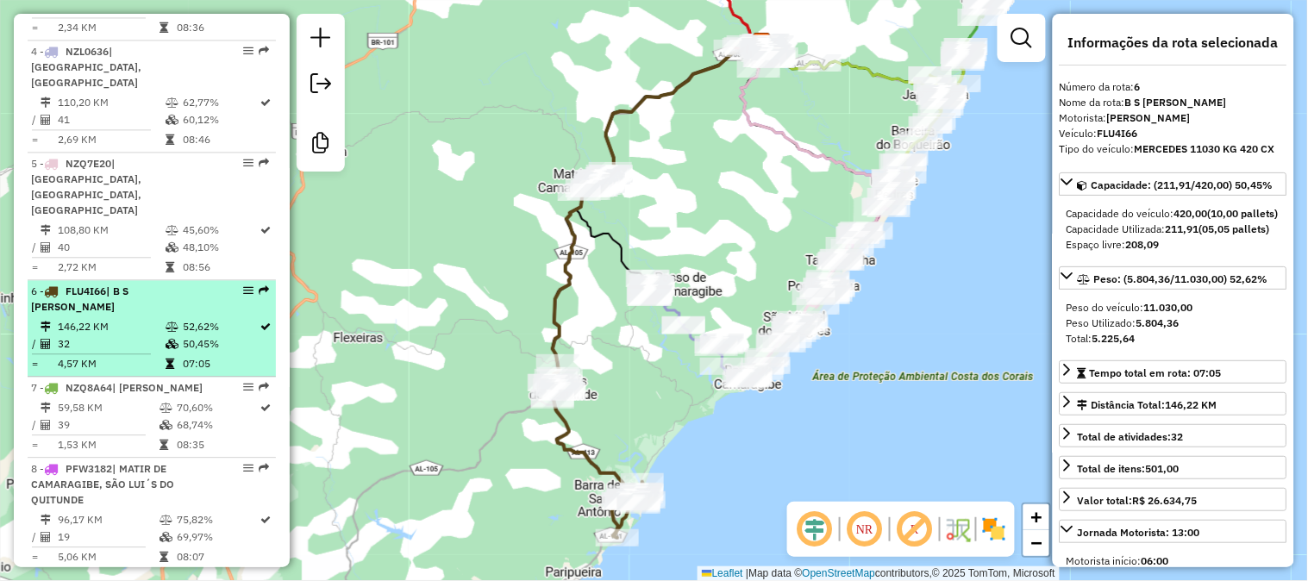
scroll to position [1053, 0]
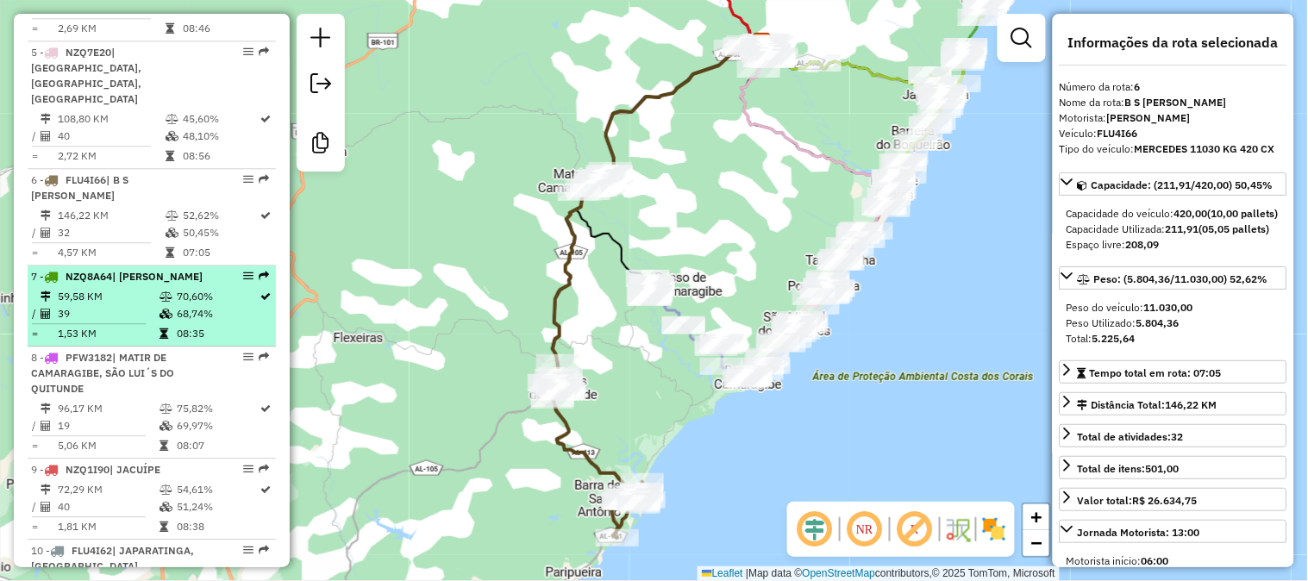
click at [176, 305] on td "68,74%" at bounding box center [218, 313] width 84 height 17
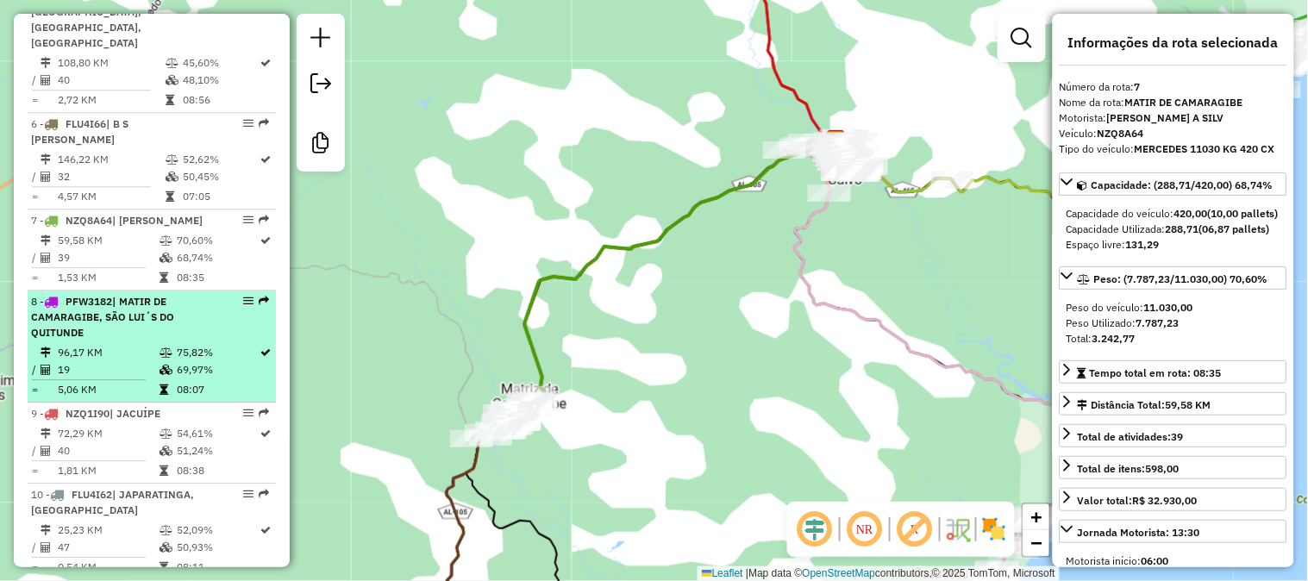
scroll to position [1134, 0]
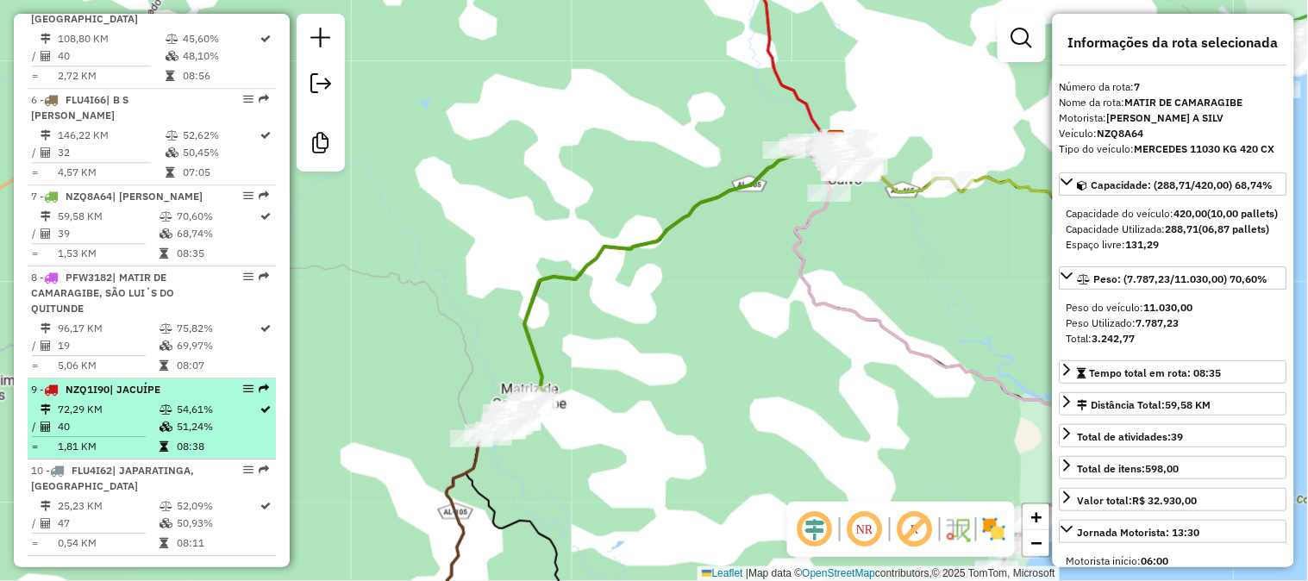
click at [177, 401] on td "54,61%" at bounding box center [218, 409] width 84 height 17
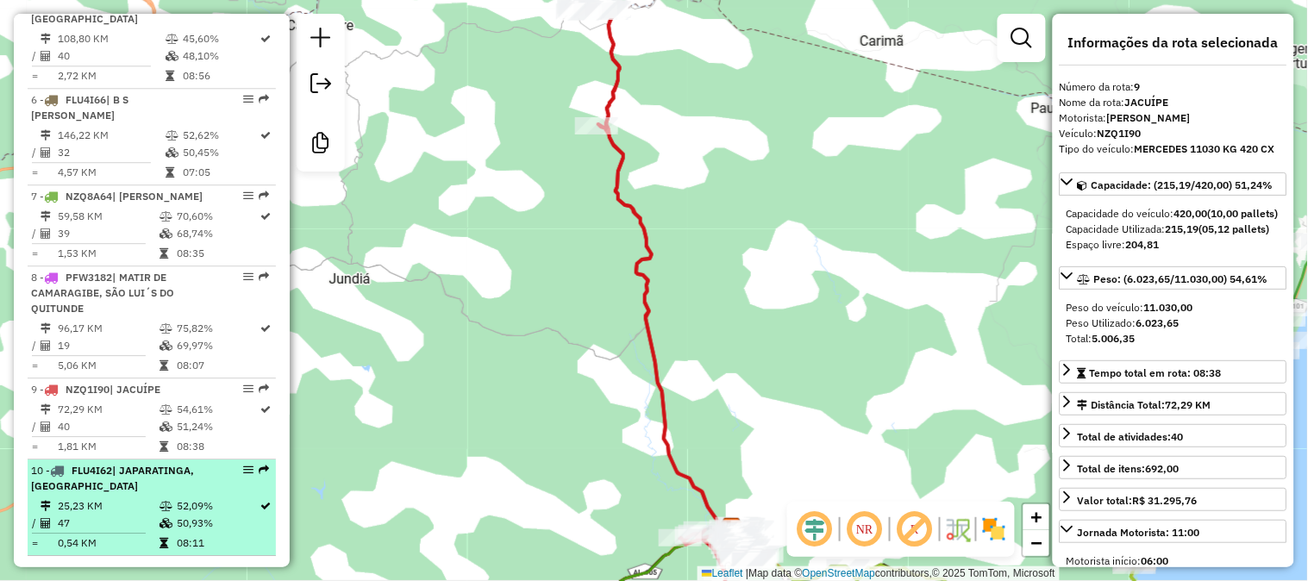
click at [165, 464] on span "| JAPARATINGA, [GEOGRAPHIC_DATA]" at bounding box center [112, 478] width 163 height 28
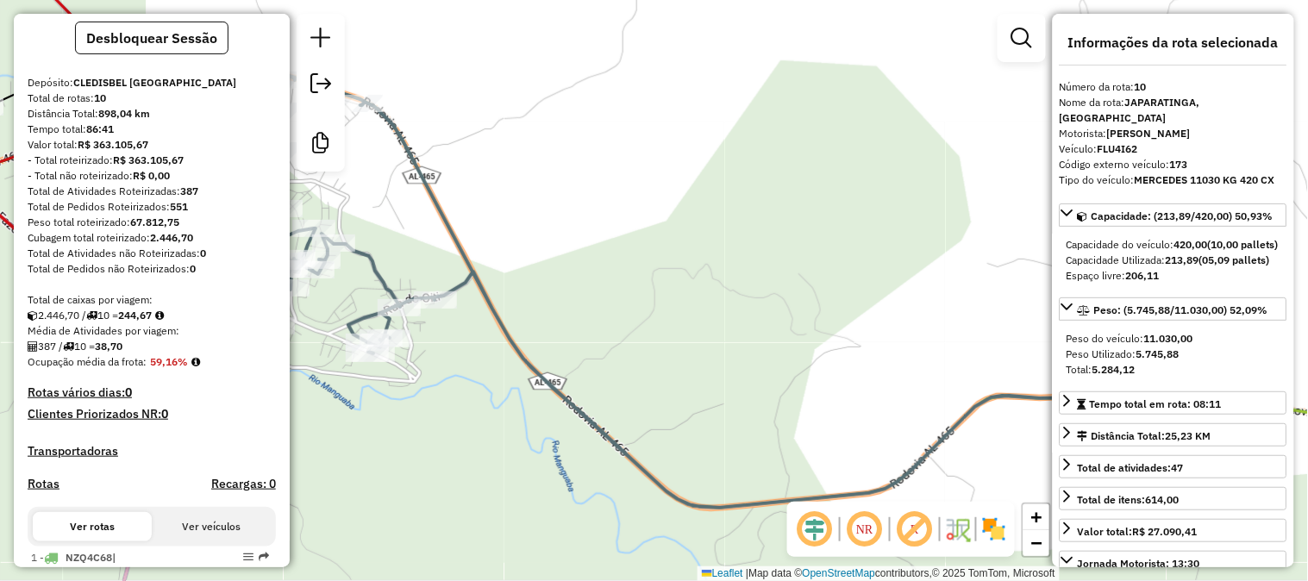
scroll to position [0, 0]
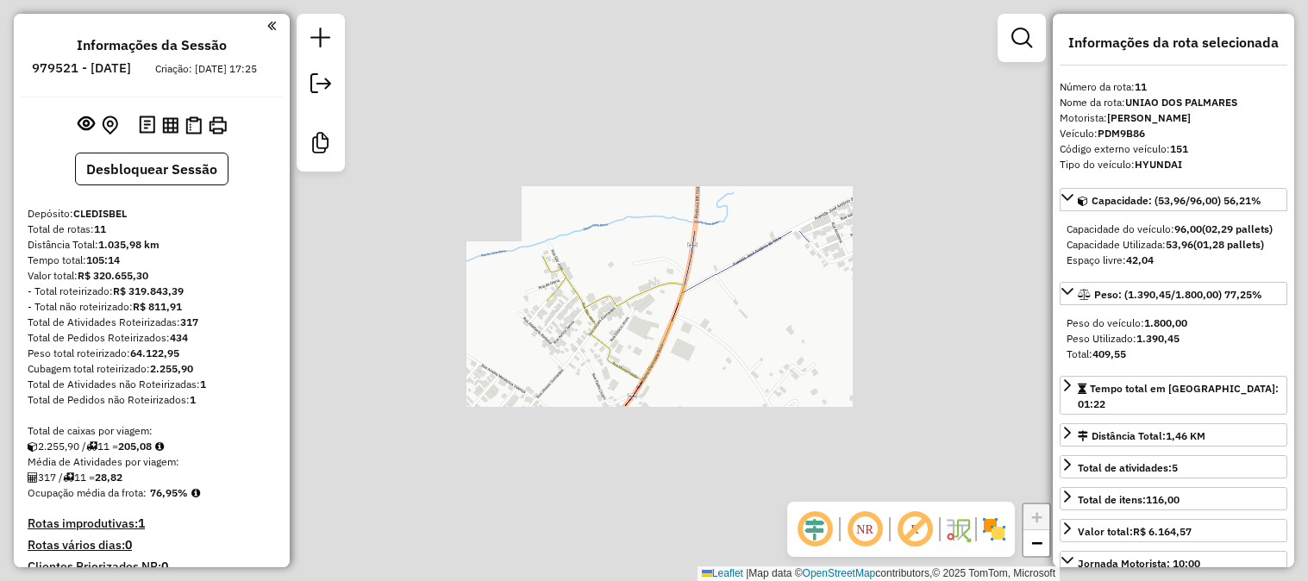
select select "**********"
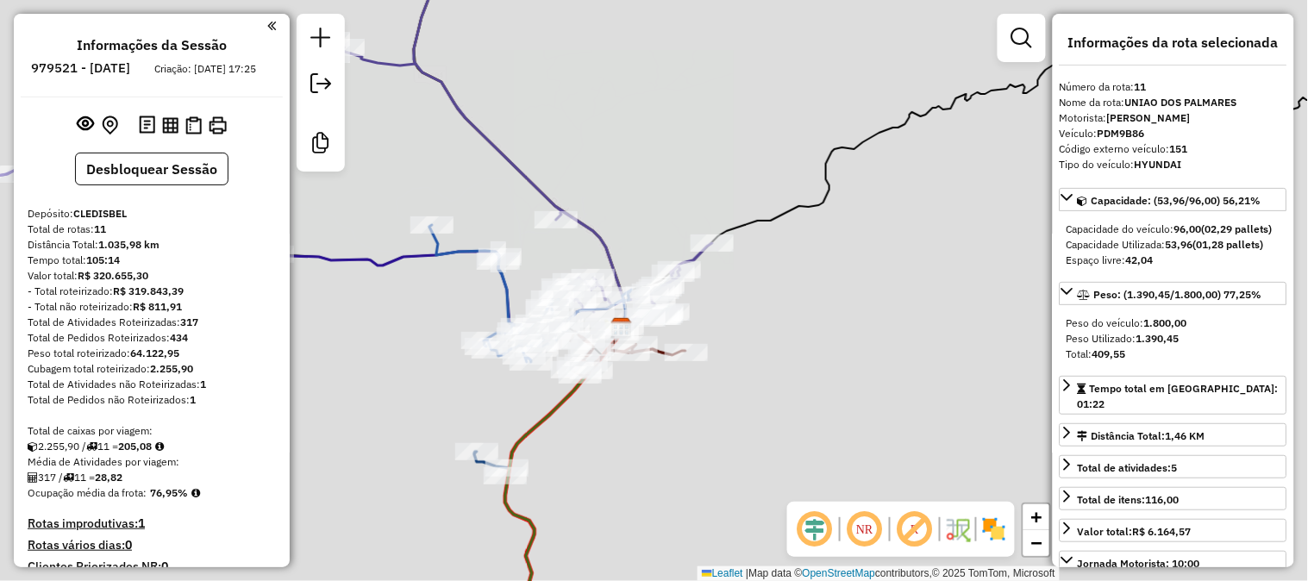
click at [752, 347] on div "Rota 10 - Placa PDM9B86 8963 - RIVALDO CEZAR DE LUCENA Janela de atendimento Gr…" at bounding box center [654, 290] width 1308 height 581
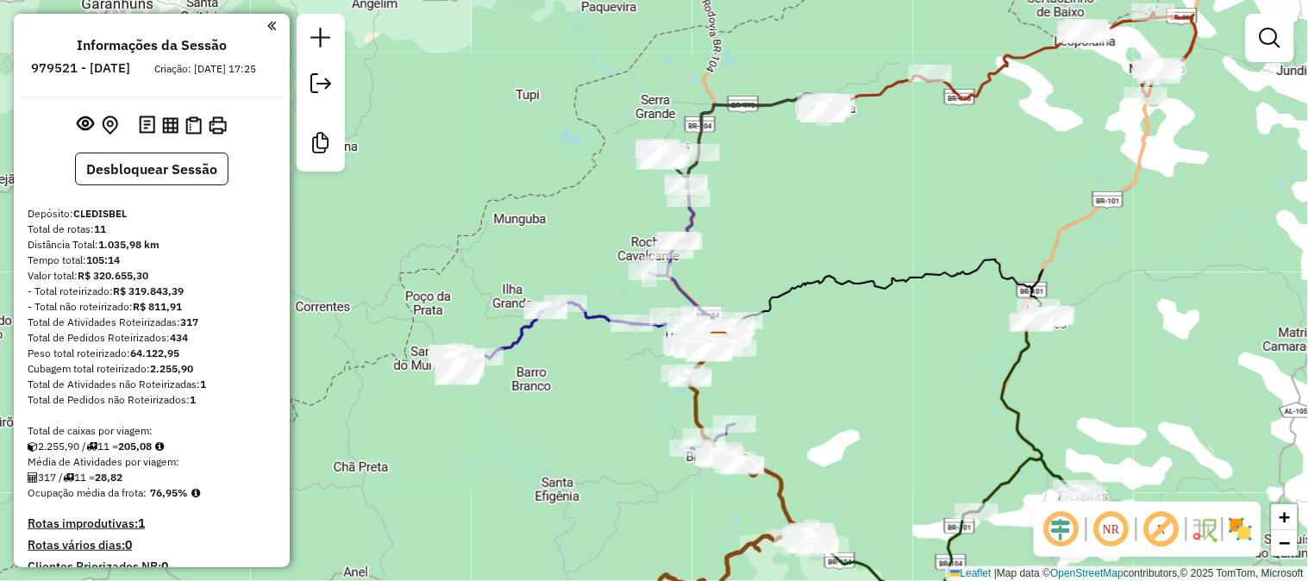
drag, startPoint x: 839, startPoint y: 299, endPoint x: 825, endPoint y: 179, distance: 120.6
click at [825, 181] on div "Rota 4 - Placa NMG6759 4640 - MERCADINHO LD 2 Janela de atendimento Grade de at…" at bounding box center [654, 290] width 1308 height 581
